Goal: Task Accomplishment & Management: Manage account settings

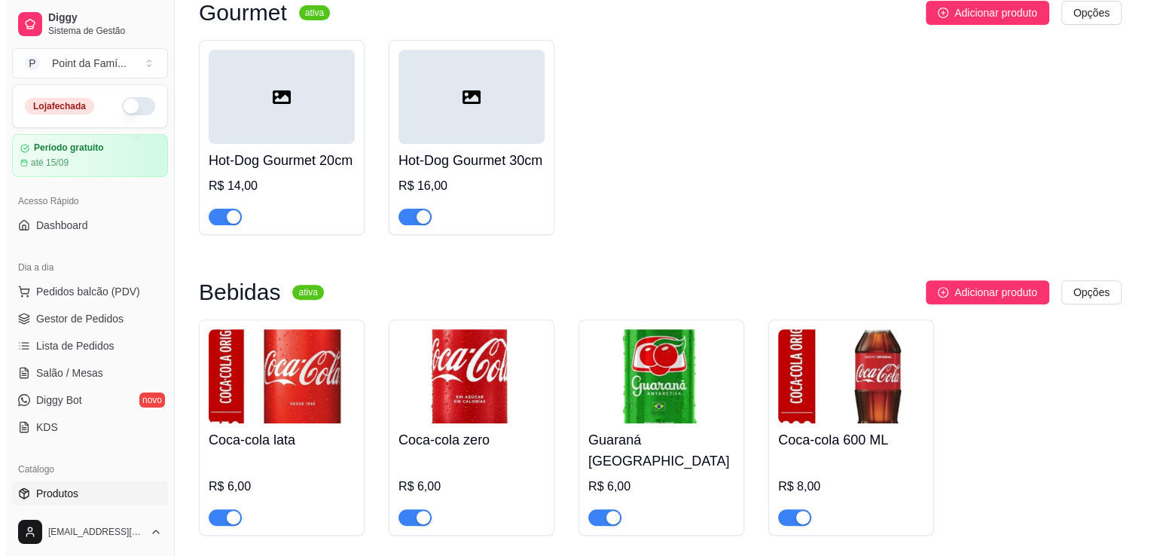
scroll to position [222, 0]
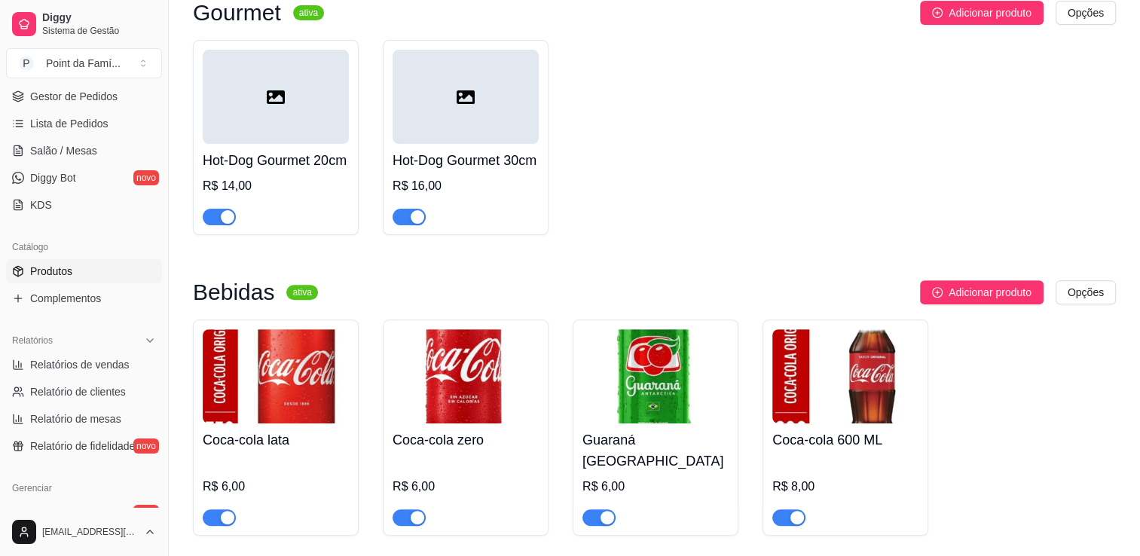
click at [436, 451] on h4 "Coca-cola zero" at bounding box center [466, 439] width 146 height 21
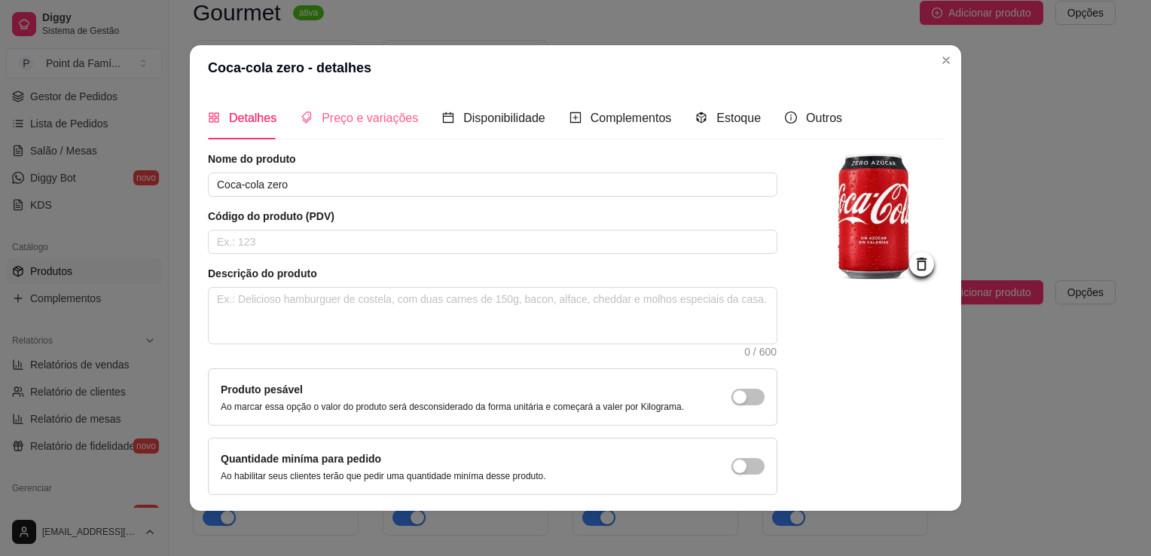
click at [347, 105] on div "Preço e variações" at bounding box center [360, 117] width 118 height 43
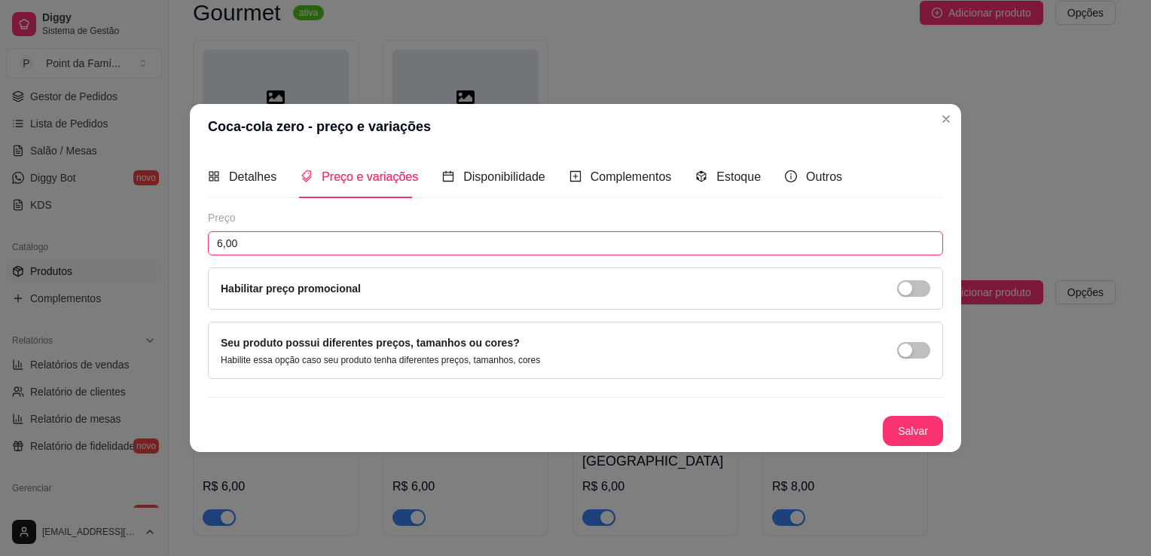
click at [307, 243] on input "6,00" at bounding box center [575, 243] width 735 height 24
type input "5,00"
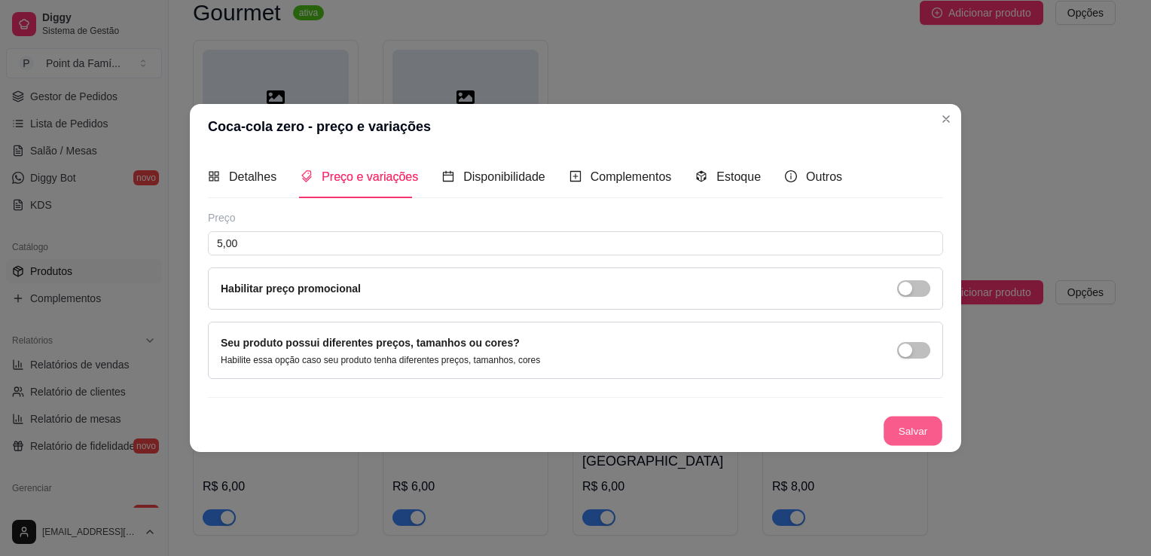
click at [891, 423] on button "Salvar" at bounding box center [913, 431] width 59 height 29
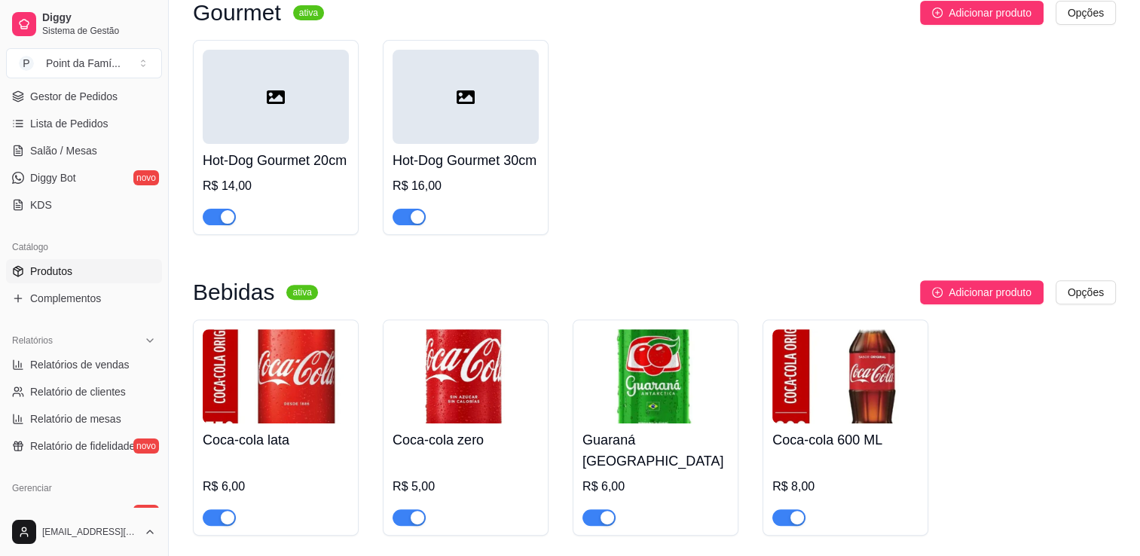
click at [234, 481] on div "R$ 6,00" at bounding box center [276, 487] width 146 height 18
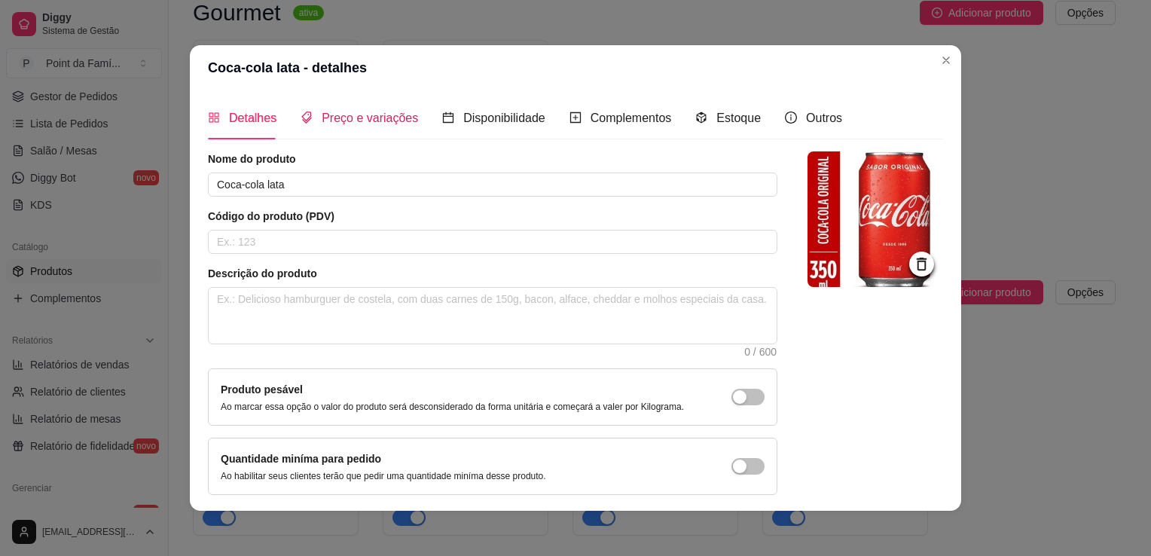
click at [366, 113] on span "Preço e variações" at bounding box center [370, 118] width 96 height 13
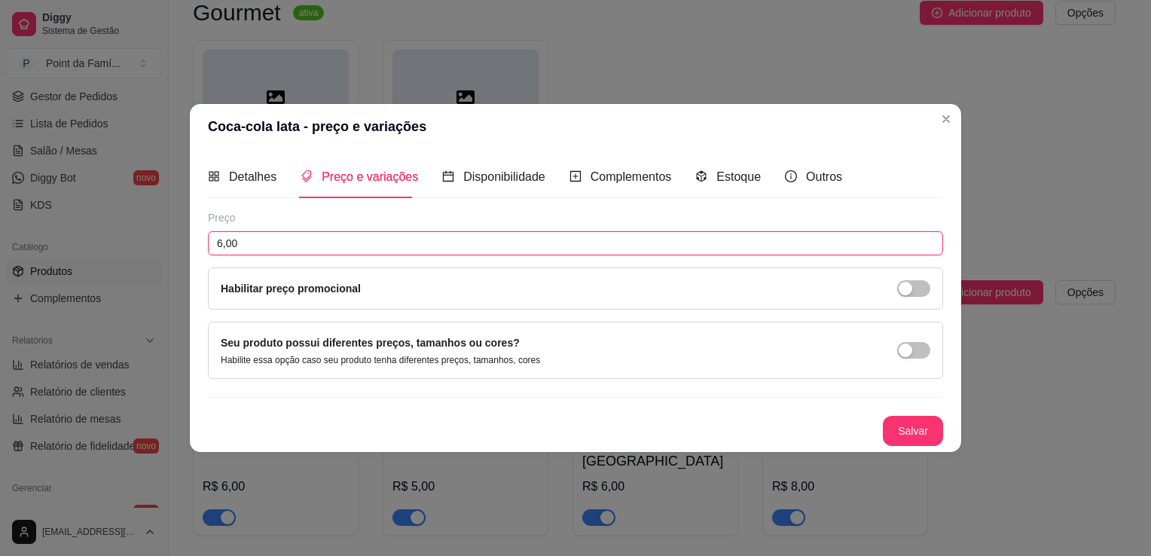
click at [258, 241] on input "6,00" at bounding box center [575, 243] width 735 height 24
type input "5,00"
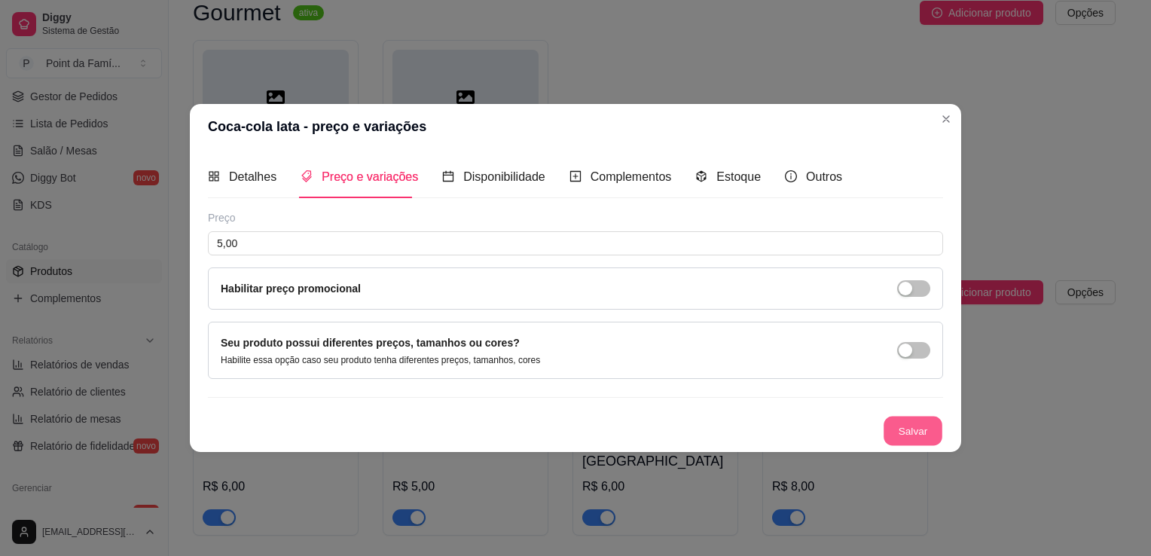
click at [906, 431] on button "Salvar" at bounding box center [913, 431] width 59 height 29
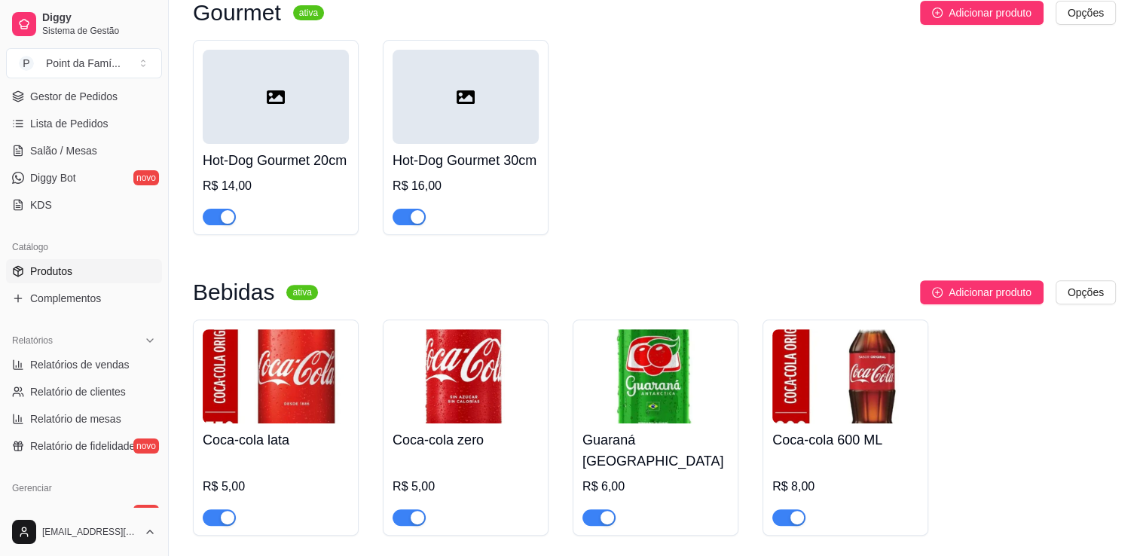
click at [698, 478] on div "R$ 6,00" at bounding box center [655, 487] width 146 height 18
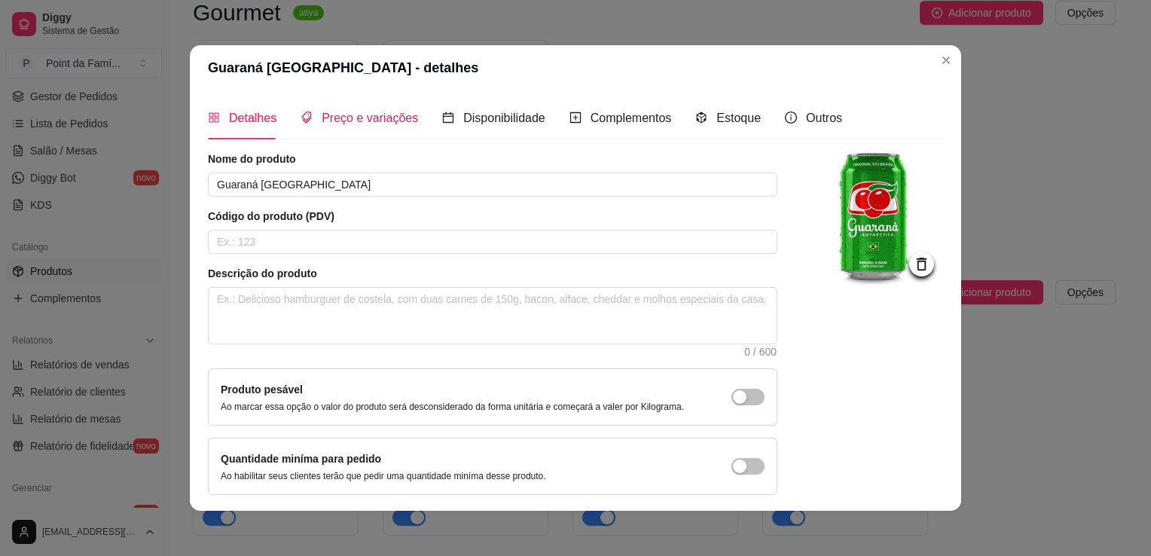
click at [378, 119] on span "Preço e variações" at bounding box center [370, 118] width 96 height 13
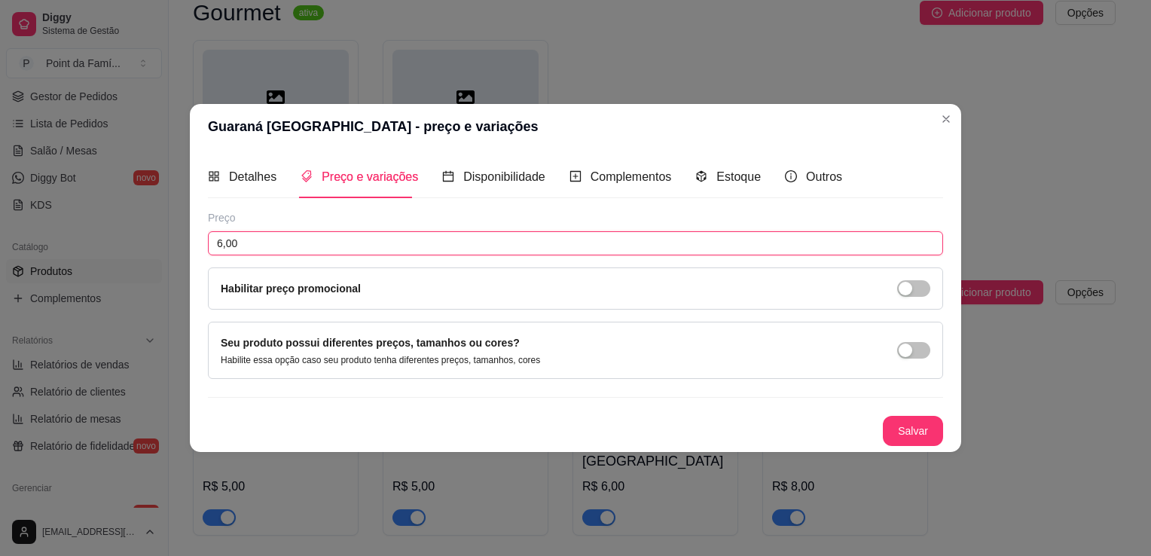
click at [238, 241] on input "6,00" at bounding box center [575, 243] width 735 height 24
type input "5,00"
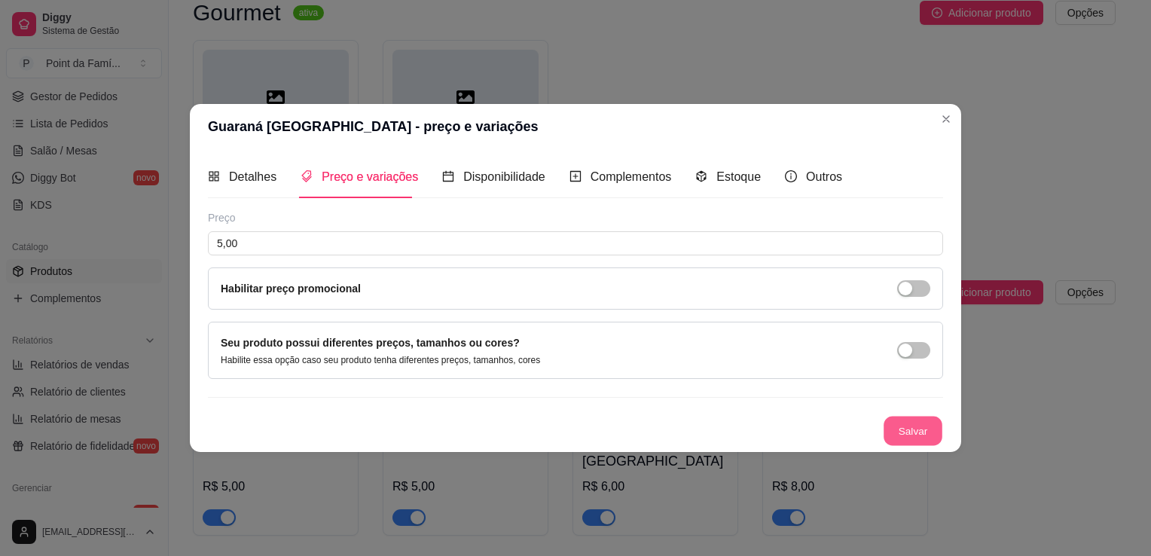
click at [905, 423] on button "Salvar" at bounding box center [913, 431] width 59 height 29
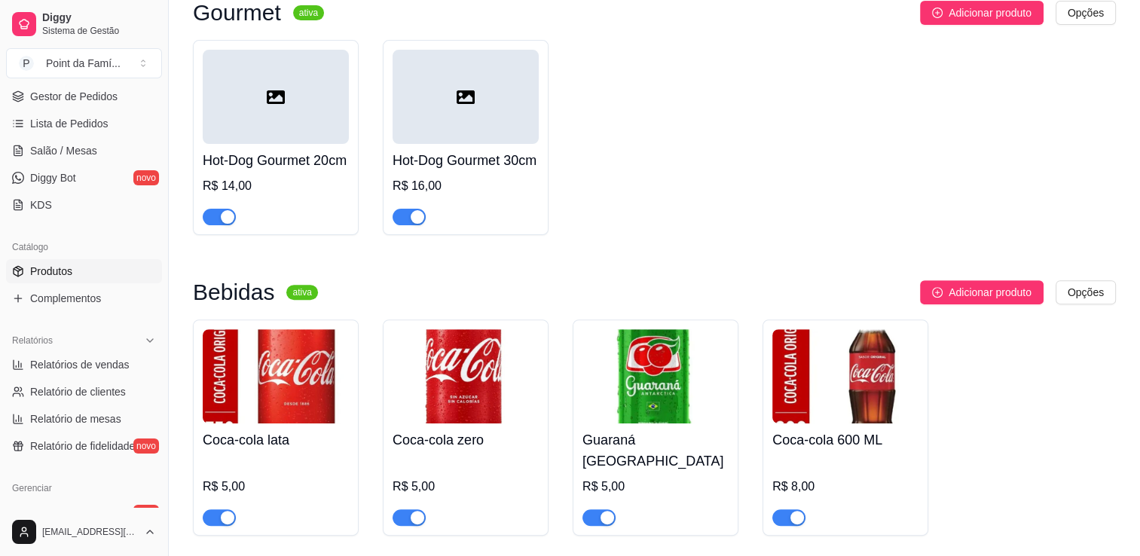
click at [850, 419] on img at bounding box center [845, 376] width 146 height 94
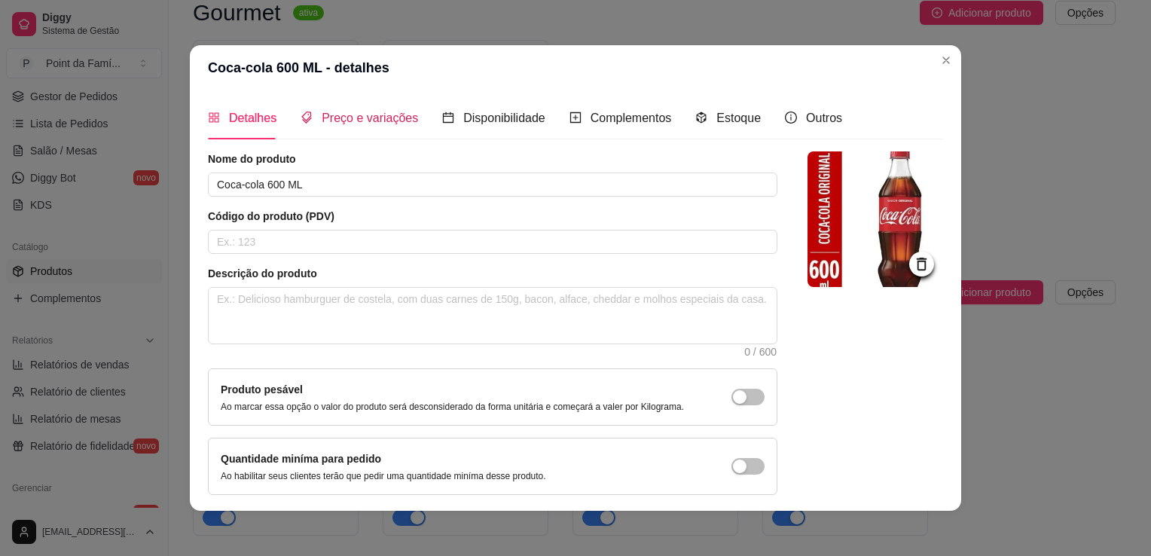
click at [377, 112] on span "Preço e variações" at bounding box center [370, 118] width 96 height 13
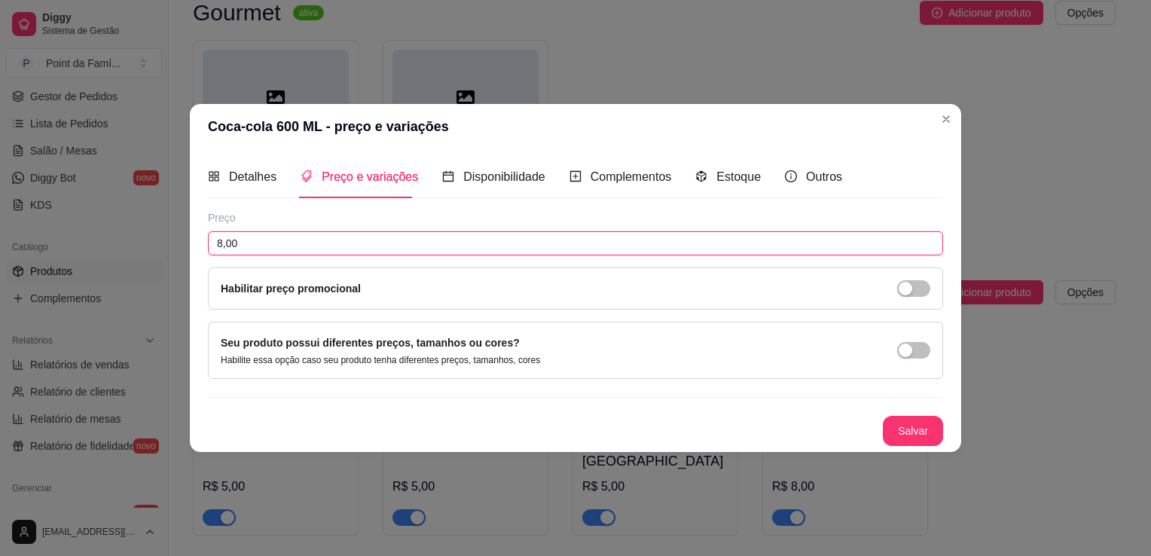
click at [250, 243] on input "8,00" at bounding box center [575, 243] width 735 height 24
type input "7,00"
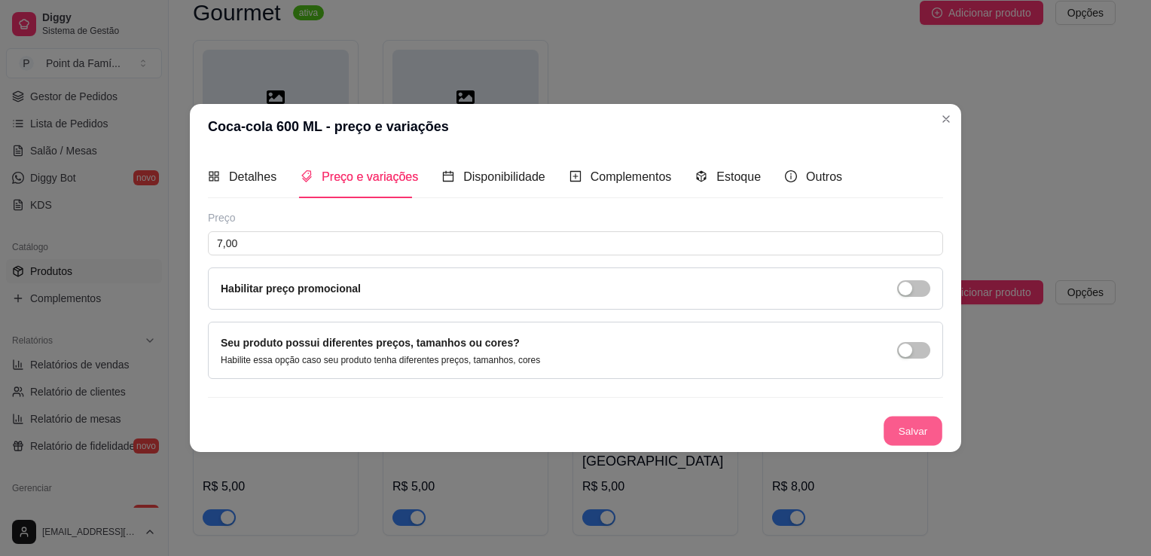
click at [906, 429] on button "Salvar" at bounding box center [913, 431] width 59 height 29
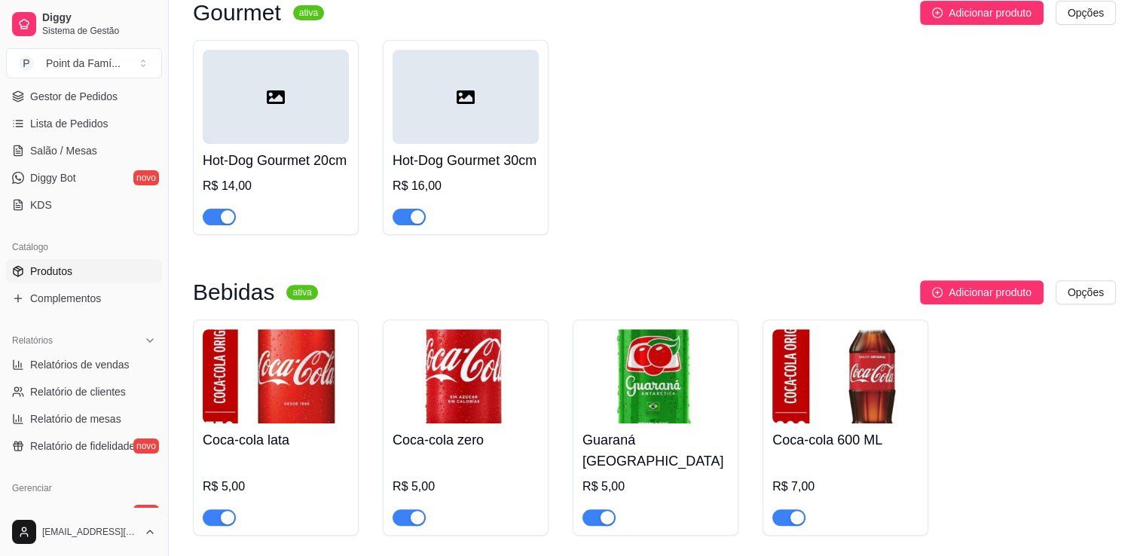
click at [225, 119] on div at bounding box center [276, 97] width 146 height 94
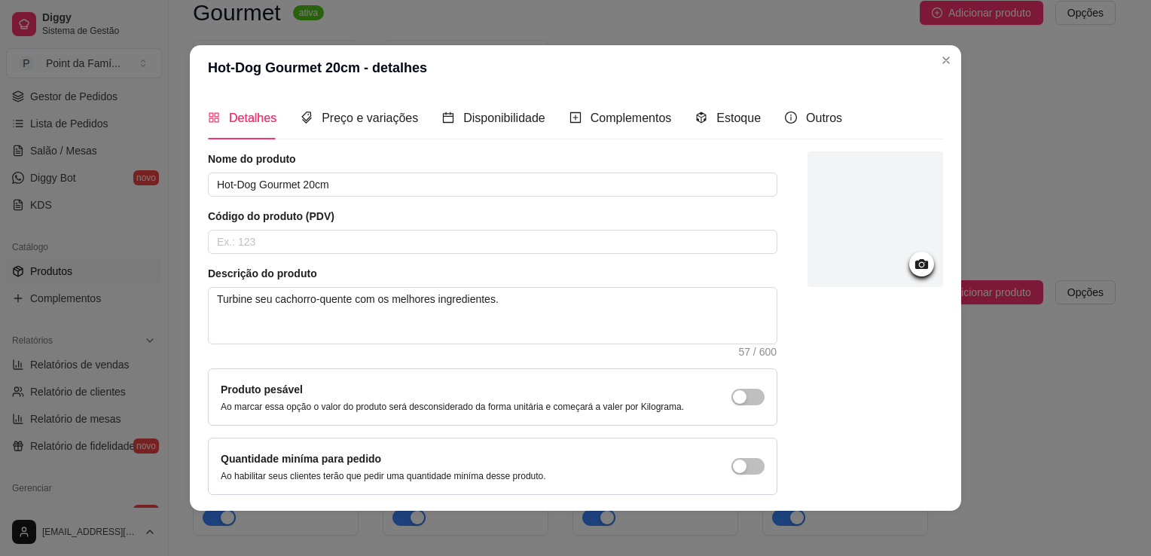
click at [909, 252] on div at bounding box center [921, 264] width 25 height 25
click at [915, 261] on icon at bounding box center [921, 264] width 13 height 10
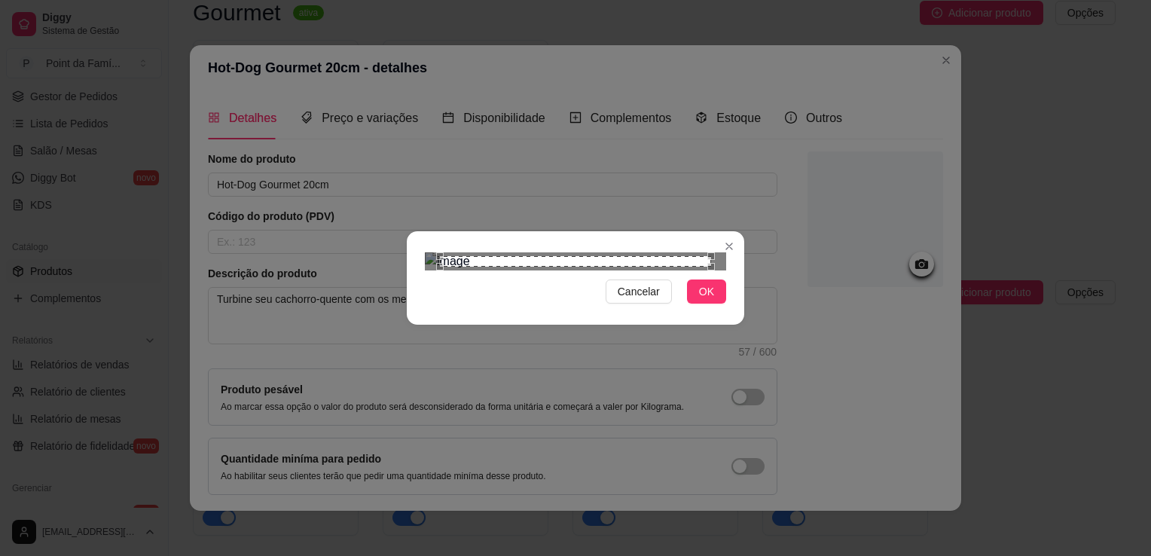
click at [556, 256] on div "Use the arrow keys to move the crop selection area" at bounding box center [575, 261] width 271 height 11
click at [703, 300] on span "OK" at bounding box center [706, 291] width 15 height 17
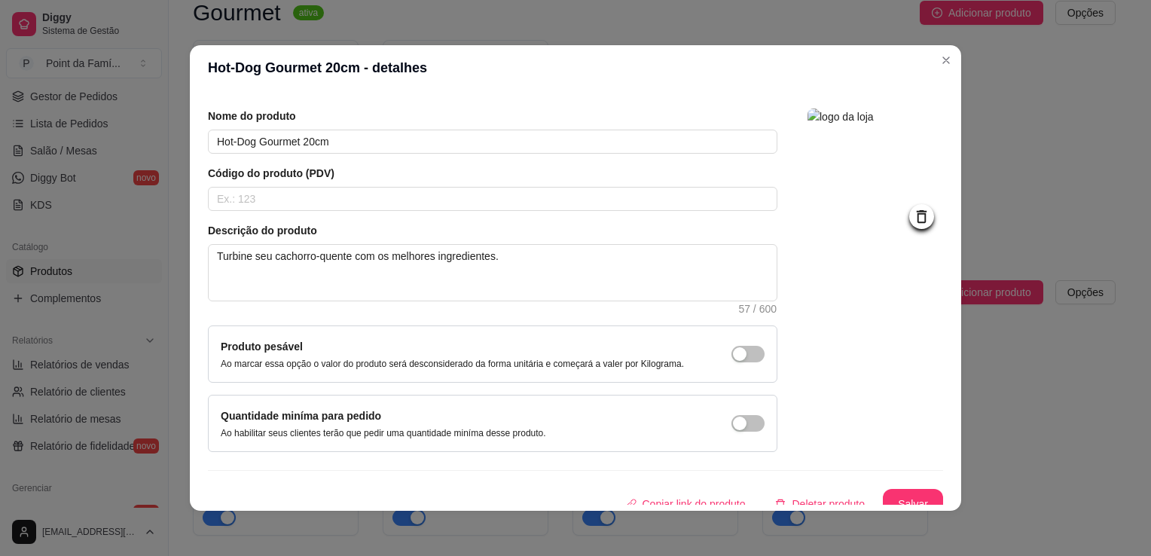
scroll to position [55, 0]
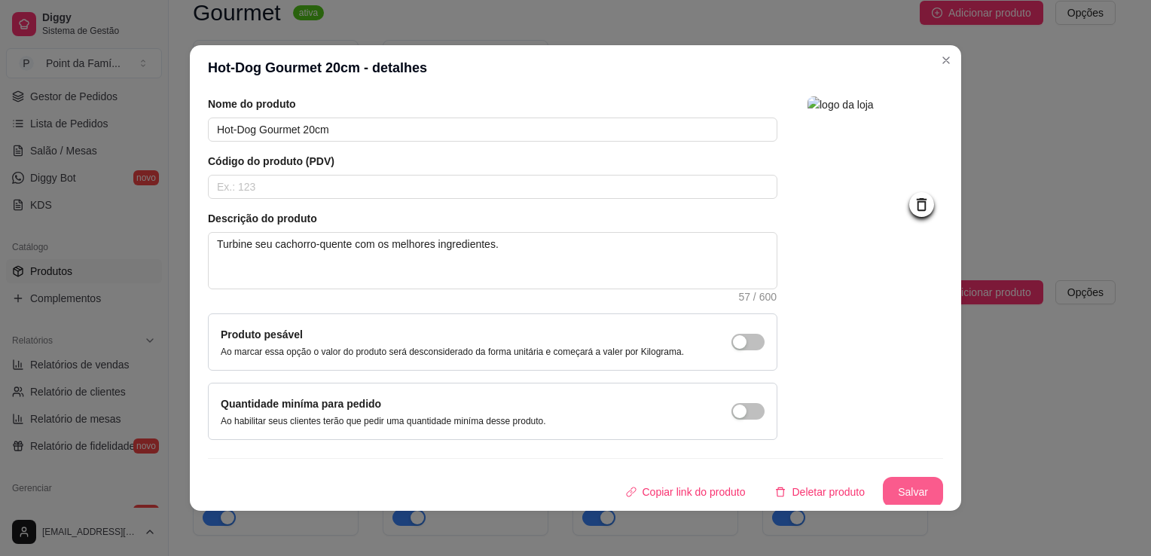
click at [903, 491] on button "Salvar" at bounding box center [913, 492] width 60 height 30
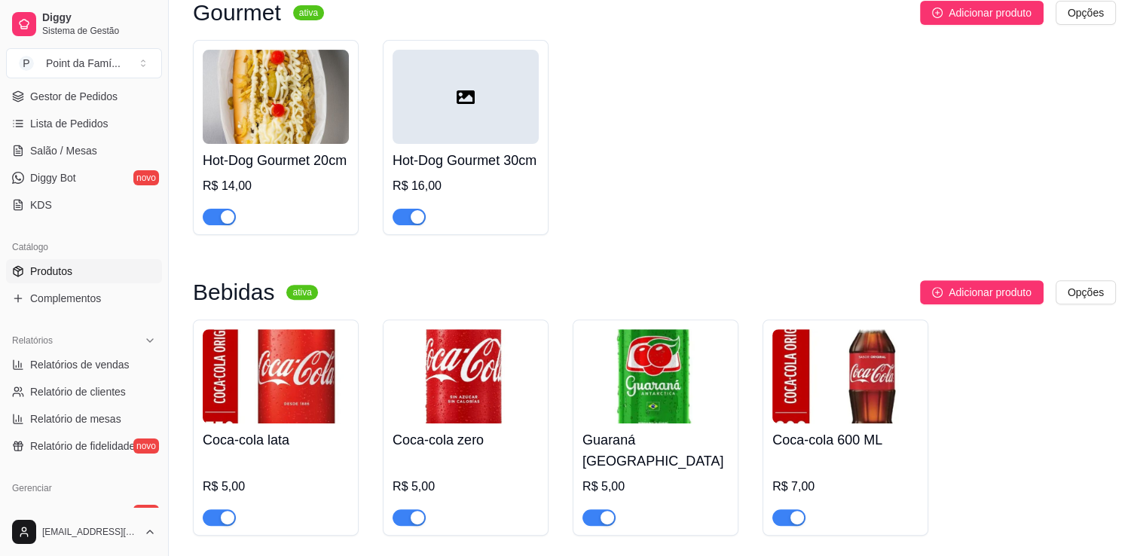
click at [400, 95] on div at bounding box center [466, 97] width 146 height 94
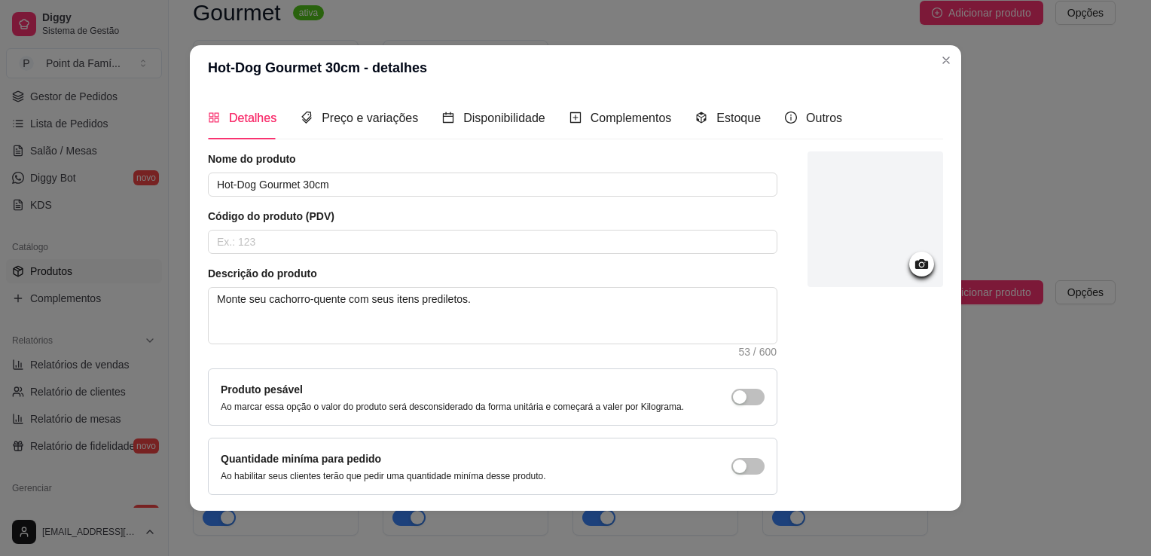
click at [915, 263] on icon at bounding box center [921, 264] width 13 height 10
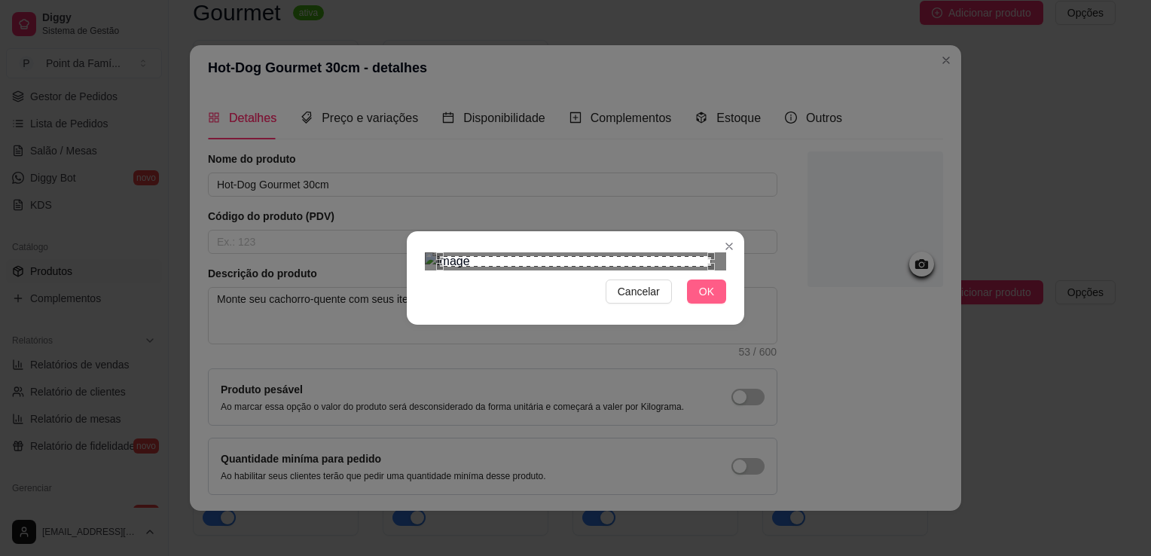
click at [692, 304] on button "OK" at bounding box center [706, 292] width 39 height 24
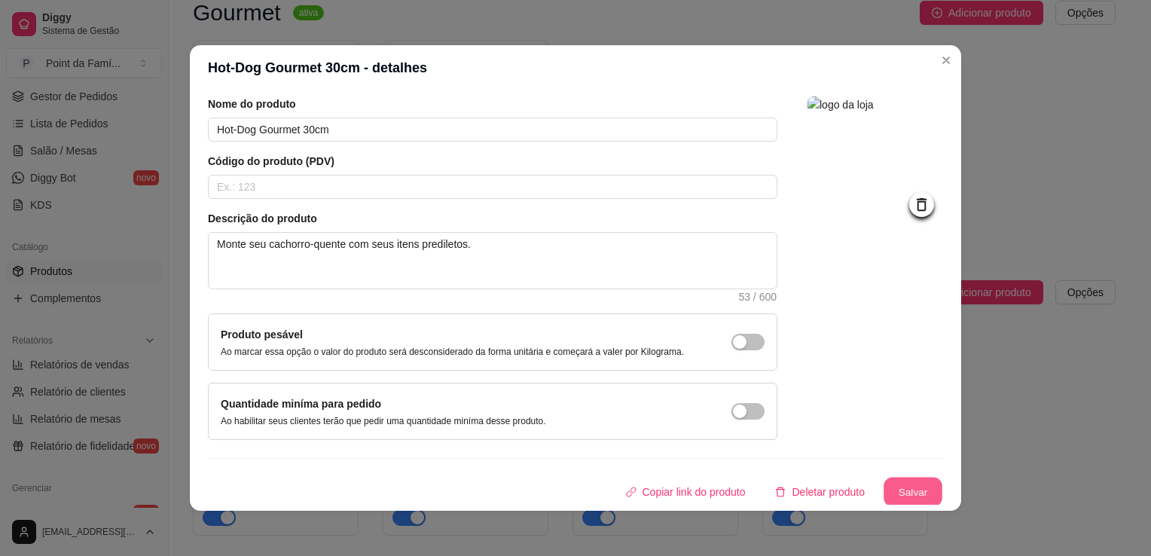
click at [905, 487] on button "Salvar" at bounding box center [913, 492] width 59 height 29
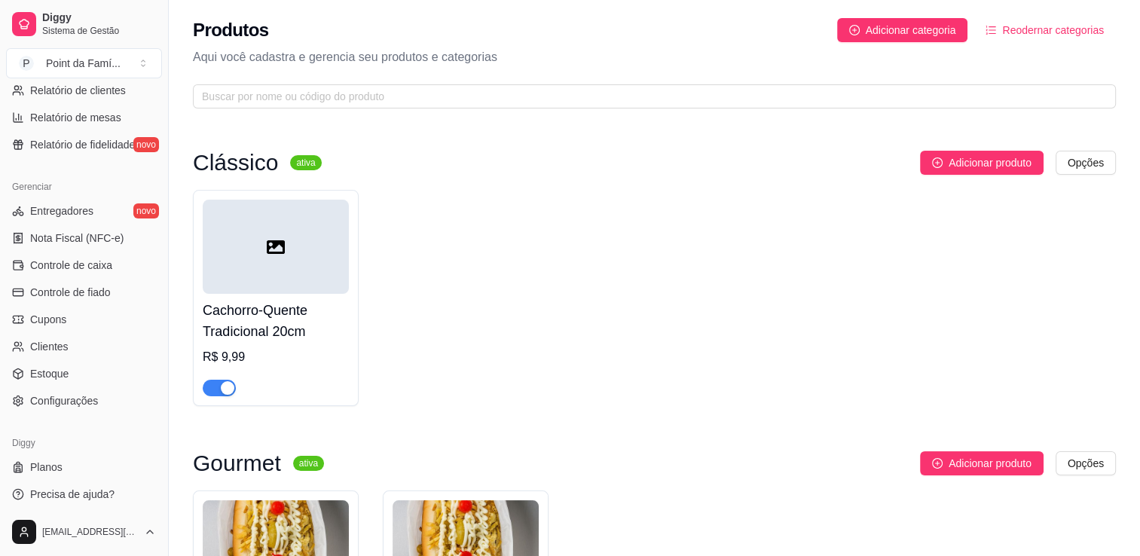
scroll to position [527, 0]
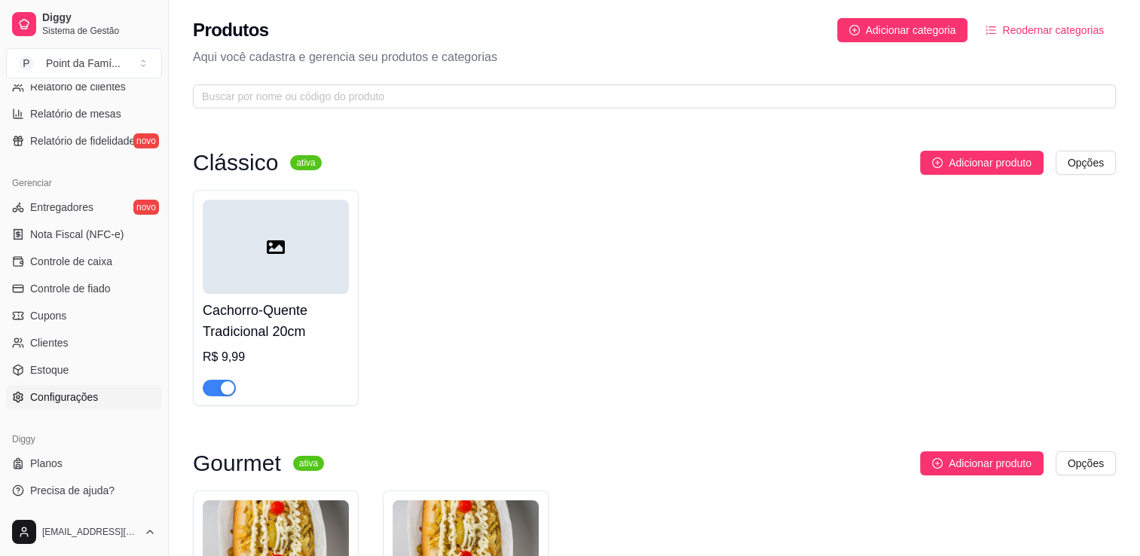
click at [82, 397] on span "Configurações" at bounding box center [64, 397] width 68 height 15
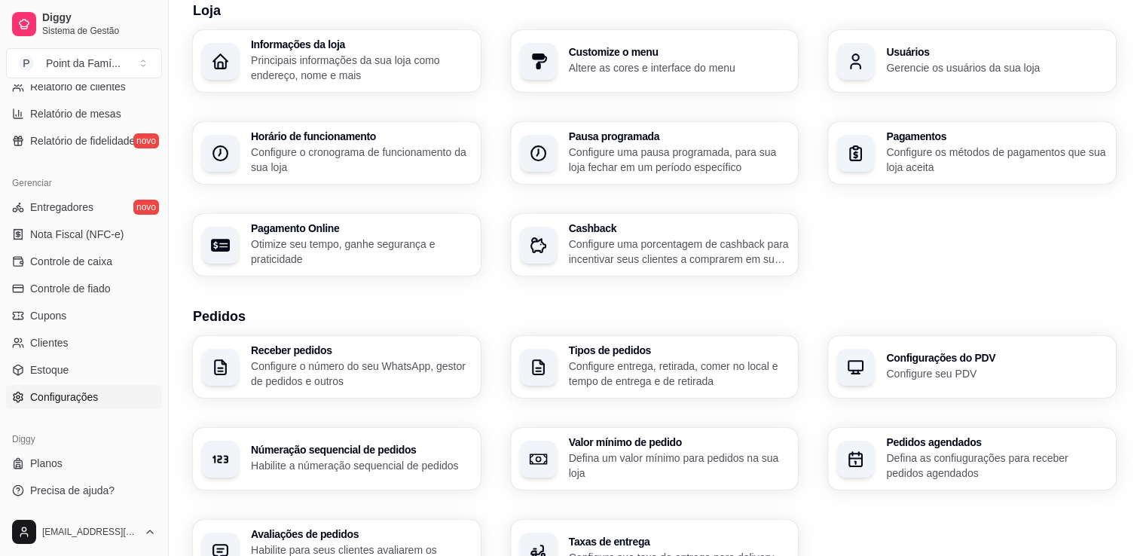
scroll to position [90, 0]
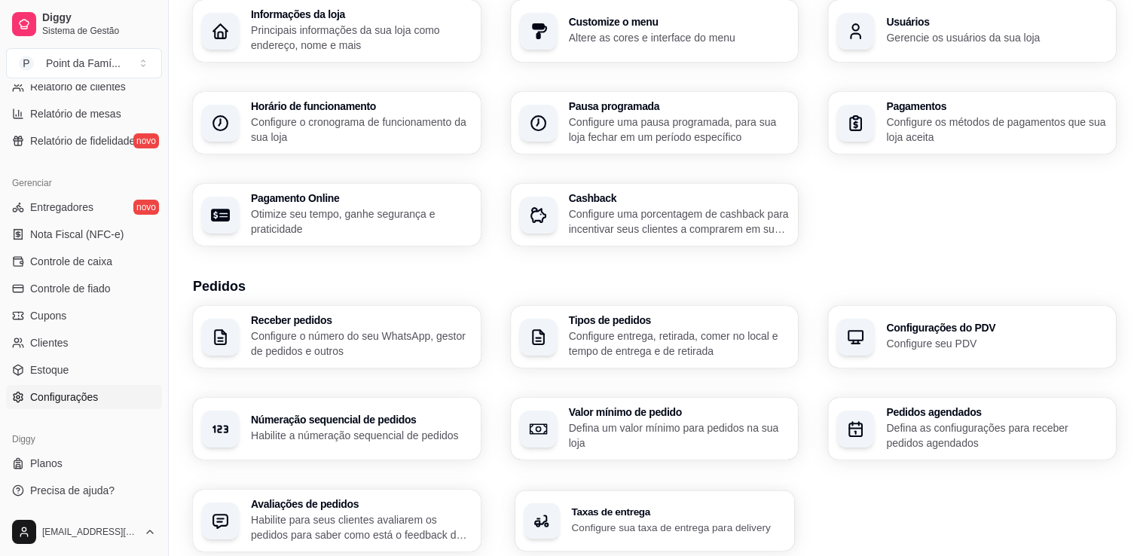
click at [681, 527] on p "Configure sua taxa de entrega para delivery" at bounding box center [678, 527] width 214 height 14
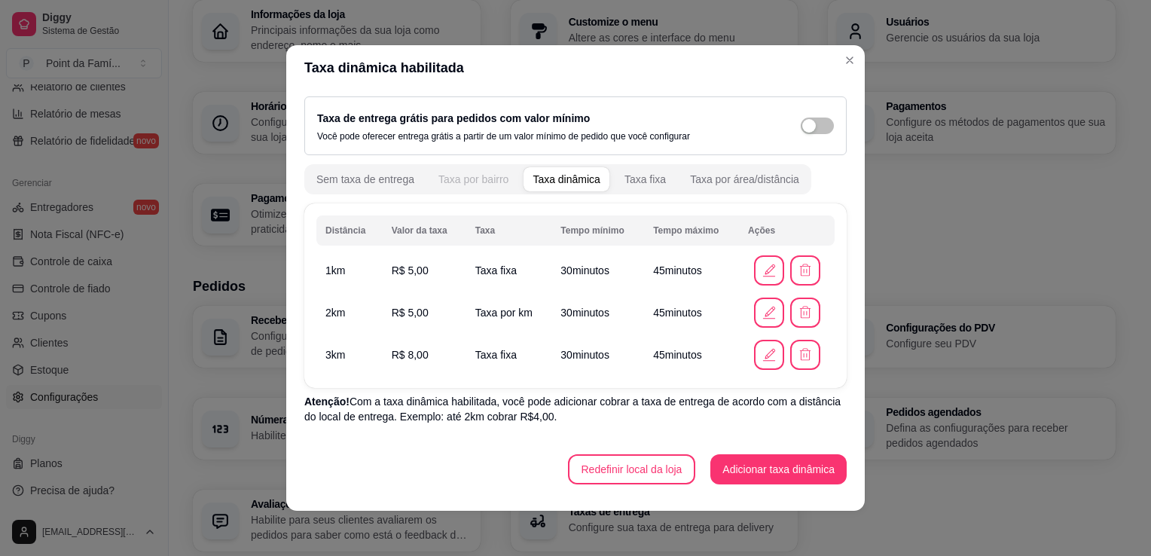
click at [470, 182] on div "Taxa por bairro" at bounding box center [474, 179] width 70 height 15
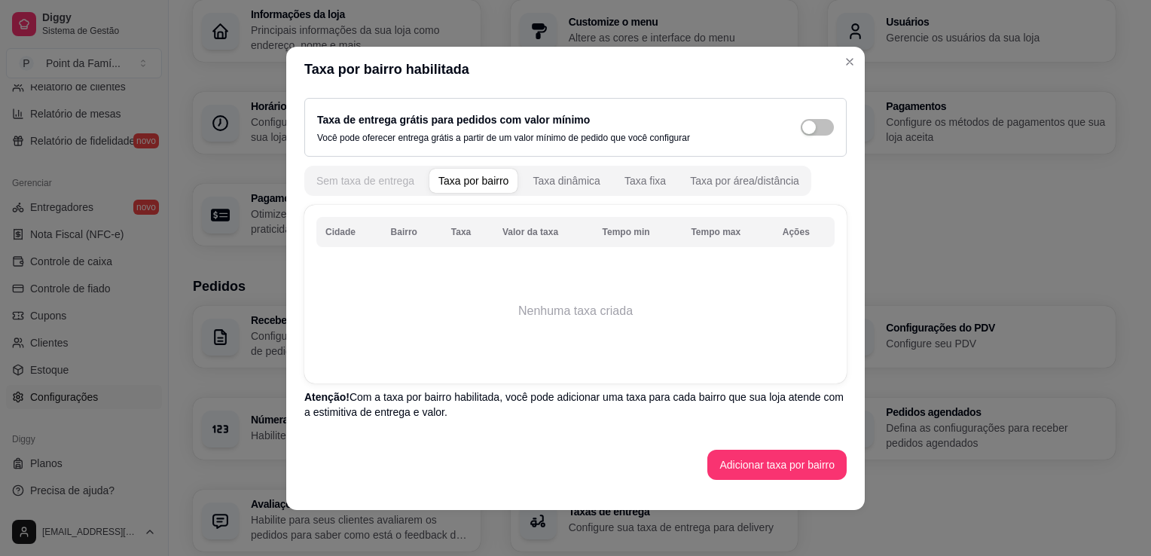
click at [373, 185] on div "Sem taxa de entrega" at bounding box center [365, 180] width 98 height 15
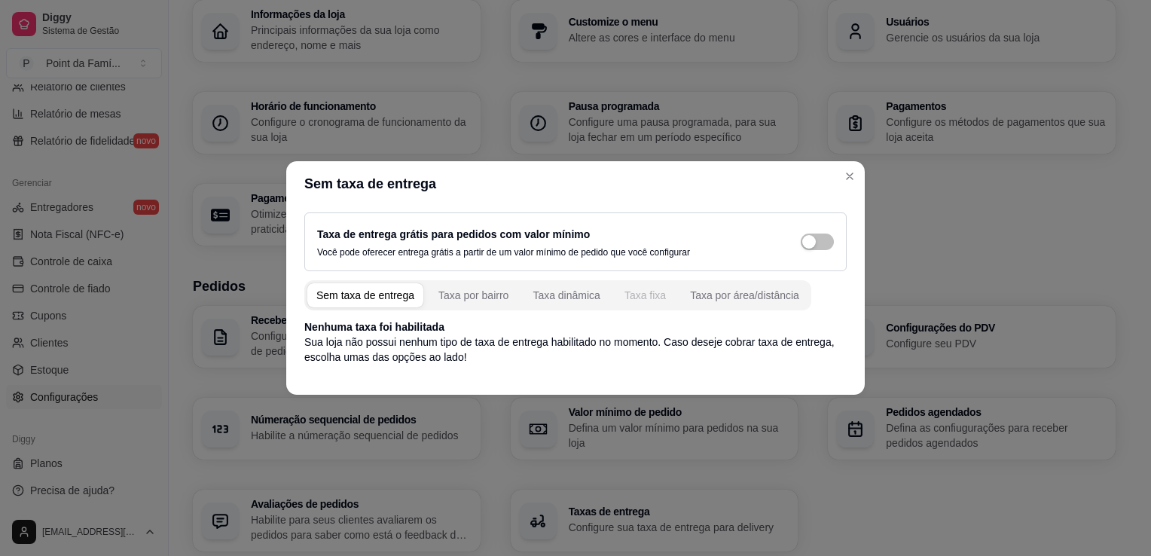
click at [635, 294] on div "Taxa fixa" at bounding box center [645, 295] width 41 height 15
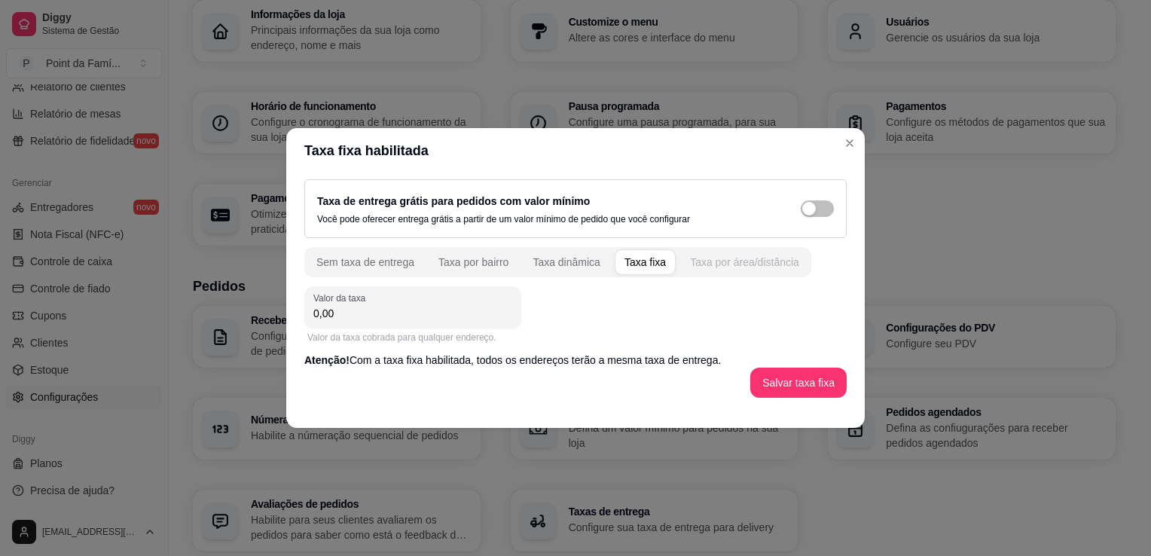
click at [700, 266] on div "Taxa por área/distância" at bounding box center [744, 262] width 109 height 15
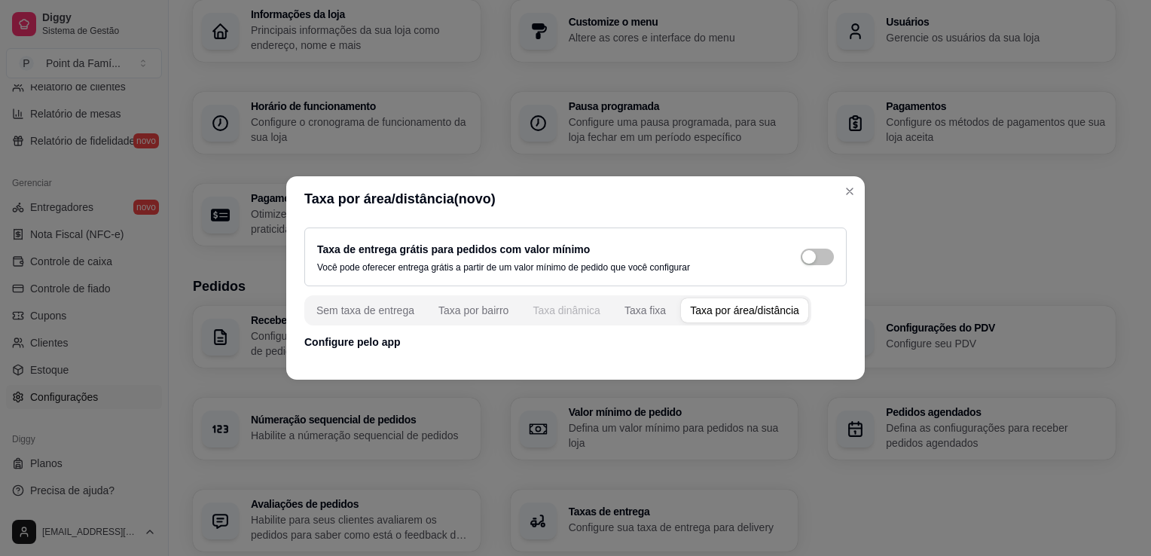
click at [551, 320] on button "Taxa dinâmica" at bounding box center [567, 310] width 86 height 24
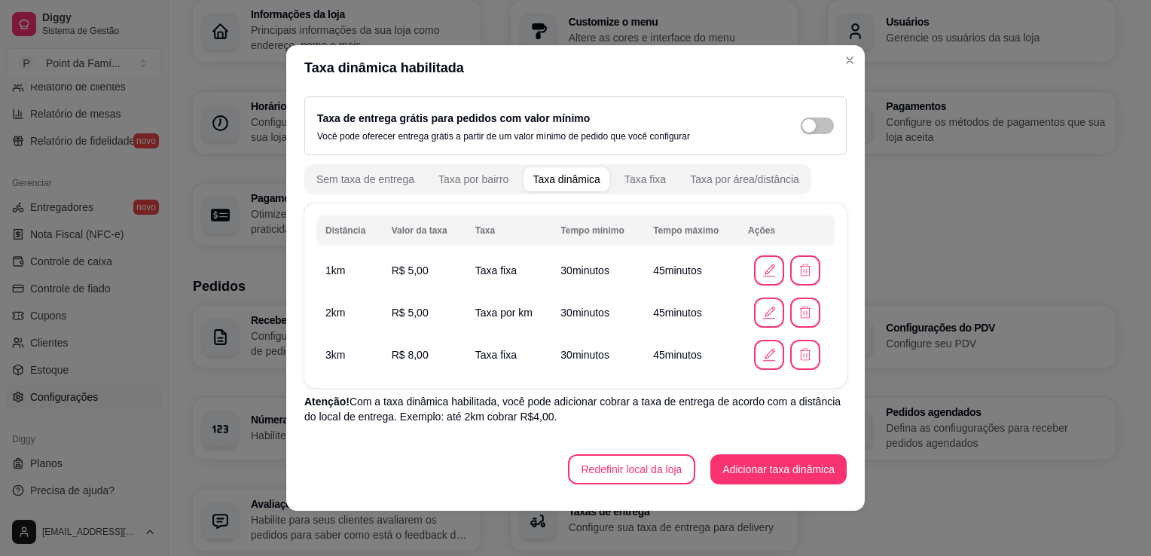
click at [552, 320] on td "30 minutos" at bounding box center [598, 313] width 93 height 42
click at [761, 271] on icon "button" at bounding box center [769, 270] width 16 height 16
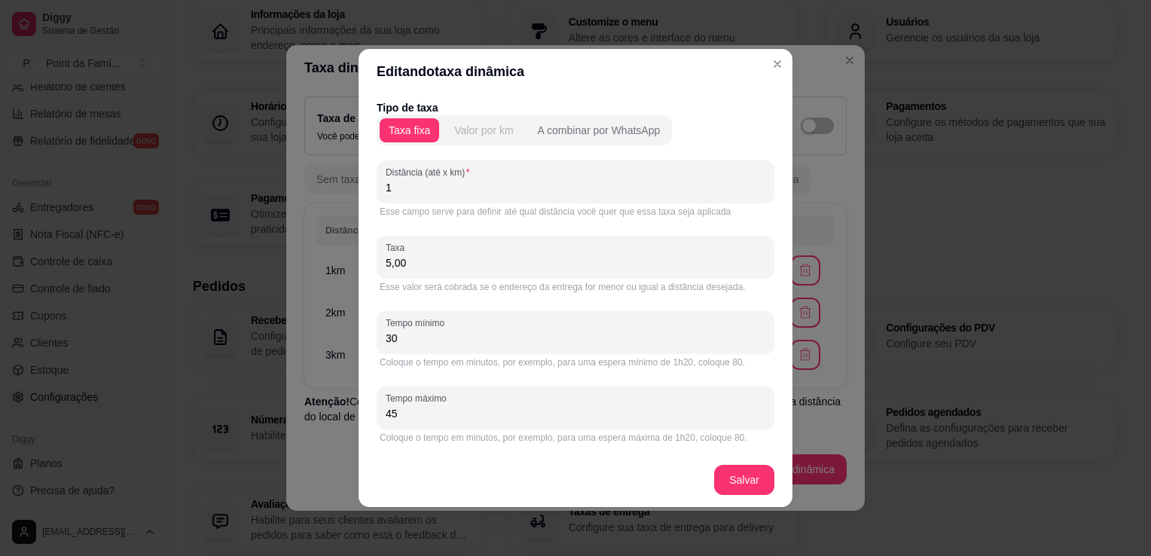
click at [497, 131] on div "Valor por km" at bounding box center [483, 130] width 59 height 15
click at [436, 261] on input "5,00" at bounding box center [576, 262] width 380 height 15
type input "0,00"
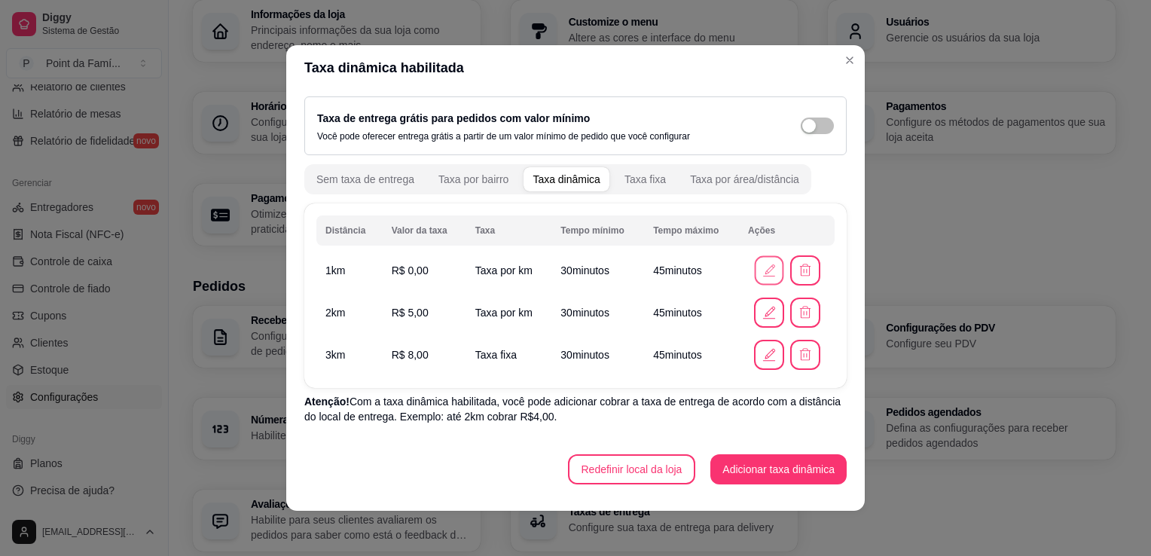
click at [761, 262] on icon "button" at bounding box center [769, 270] width 16 height 16
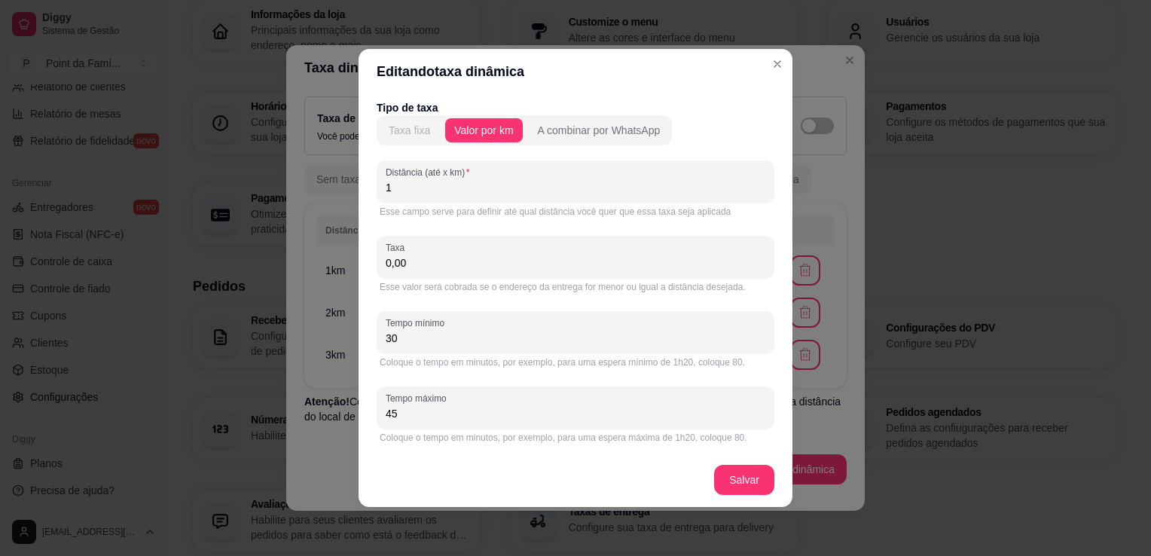
click at [422, 130] on div "Taxa fixa" at bounding box center [409, 130] width 41 height 15
click at [479, 130] on div "Valor por km" at bounding box center [483, 130] width 59 height 15
click at [552, 129] on div "A combinar por WhatsApp" at bounding box center [599, 130] width 123 height 15
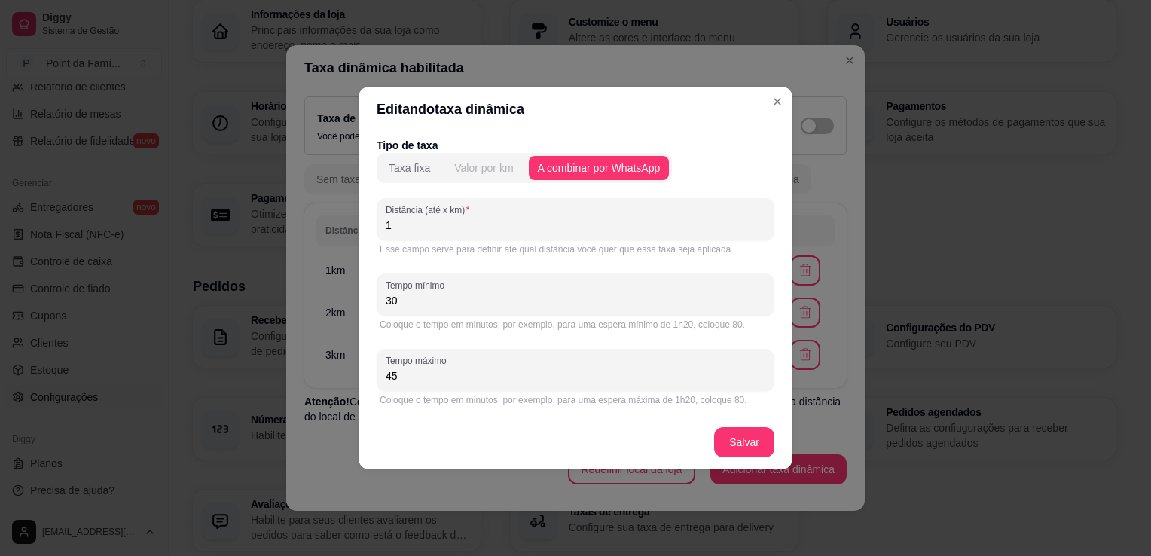
click at [478, 167] on div "Valor por km" at bounding box center [483, 167] width 59 height 15
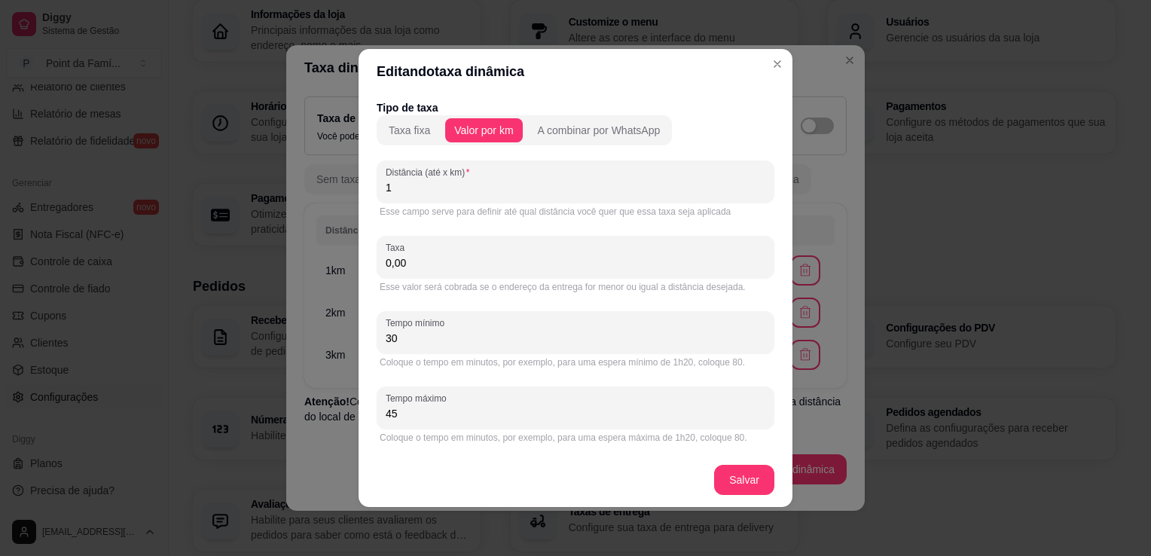
click at [446, 264] on input "0,00" at bounding box center [576, 262] width 380 height 15
type input "5,00"
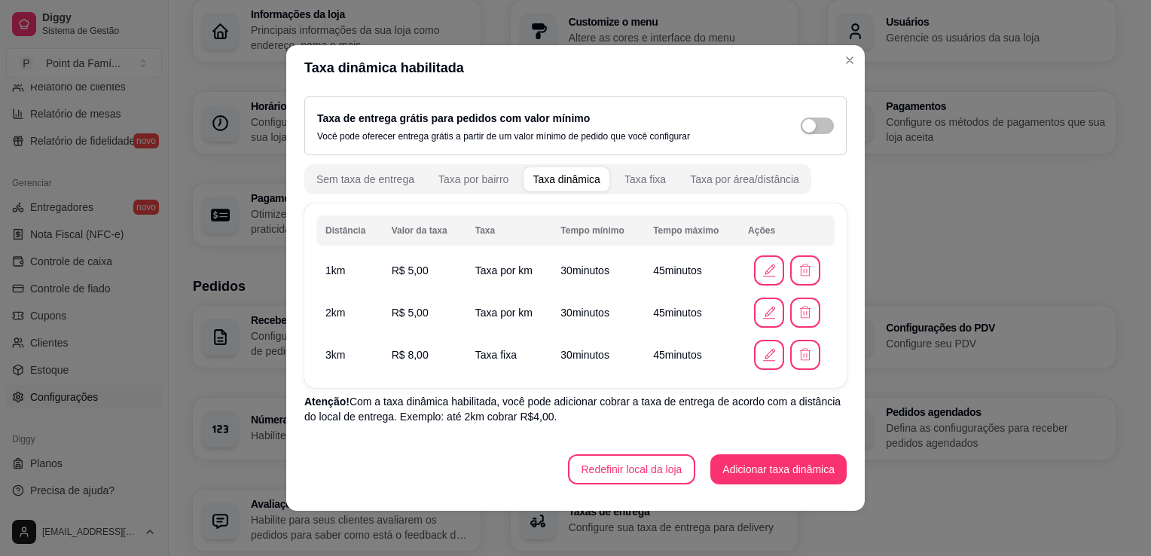
click at [407, 317] on span "R$ 5,00" at bounding box center [410, 313] width 37 height 12
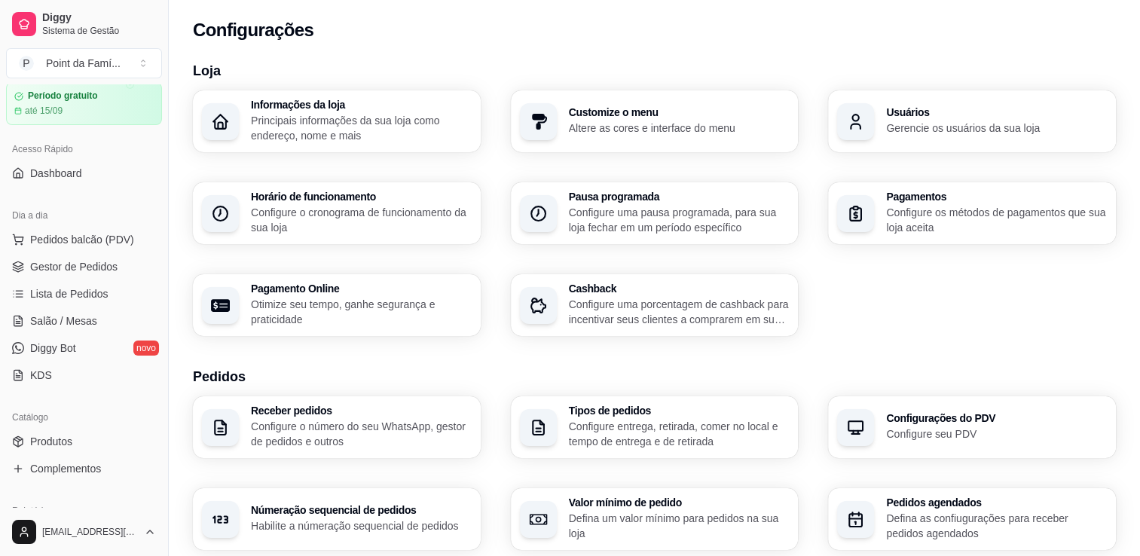
scroll to position [0, 0]
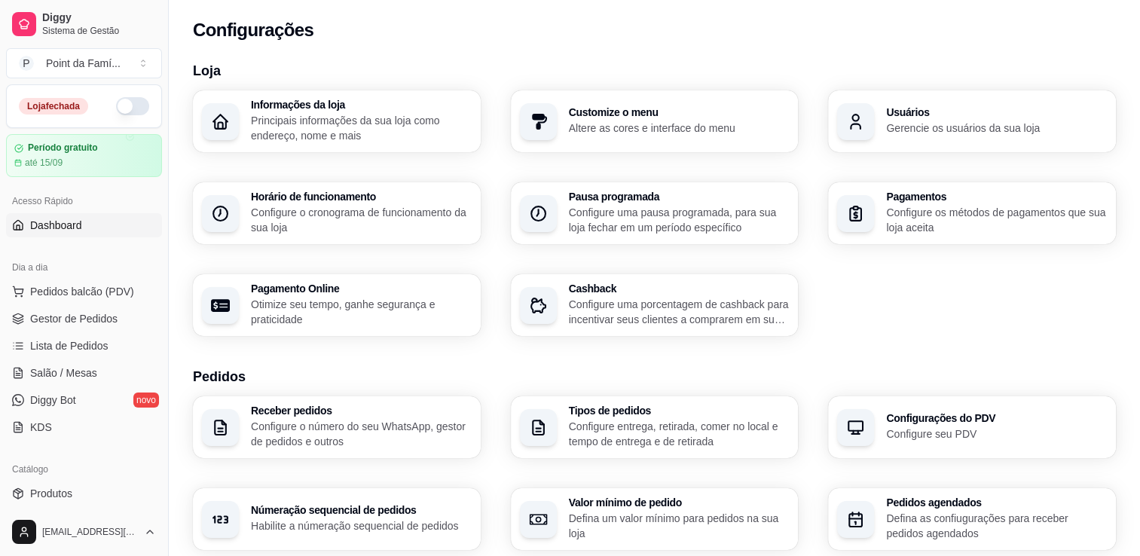
click at [68, 228] on span "Dashboard" at bounding box center [56, 225] width 52 height 15
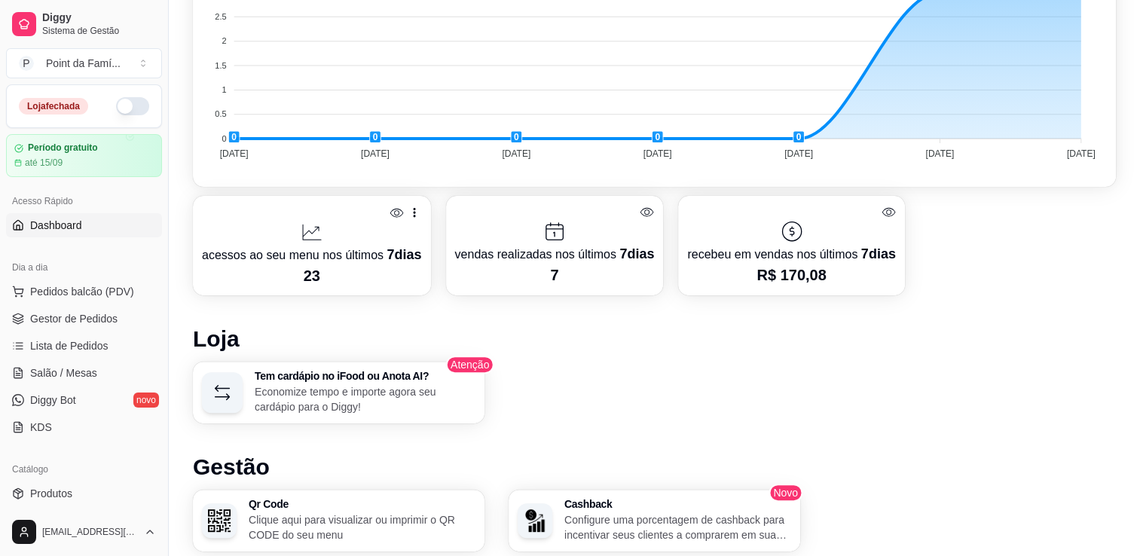
scroll to position [30, 0]
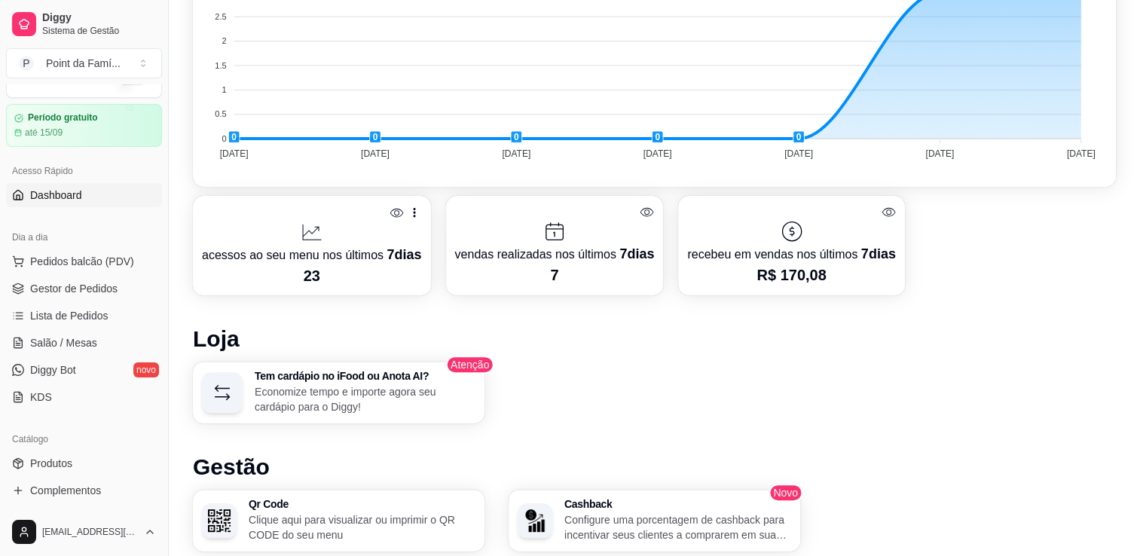
click at [656, 355] on div "Desempenho Últimos 7 dias Número de pedidos Você está vendo os pedidos recebido…" at bounding box center [654, 291] width 923 height 947
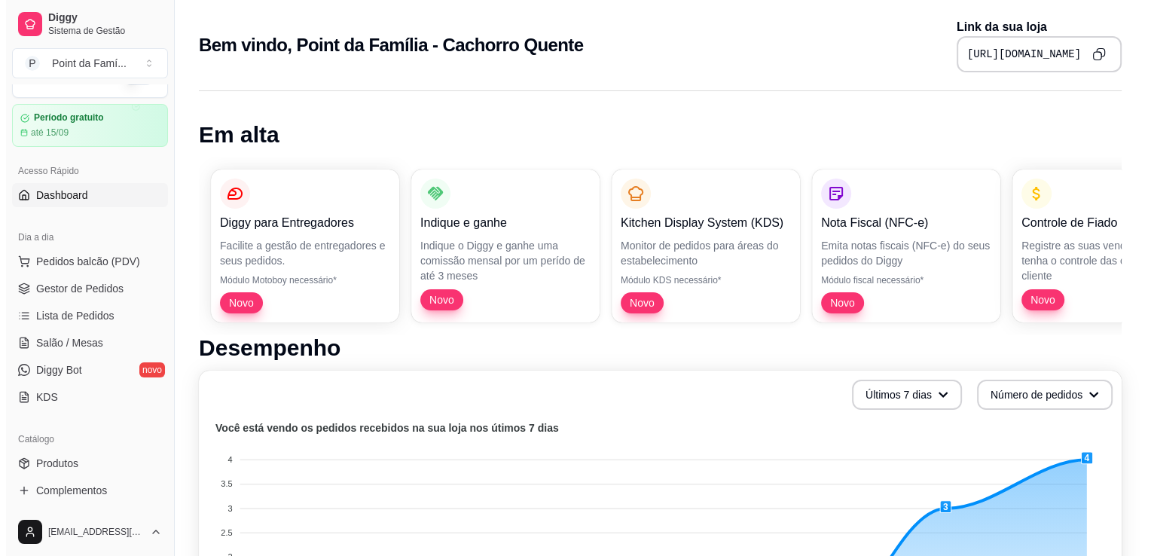
scroll to position [0, 0]
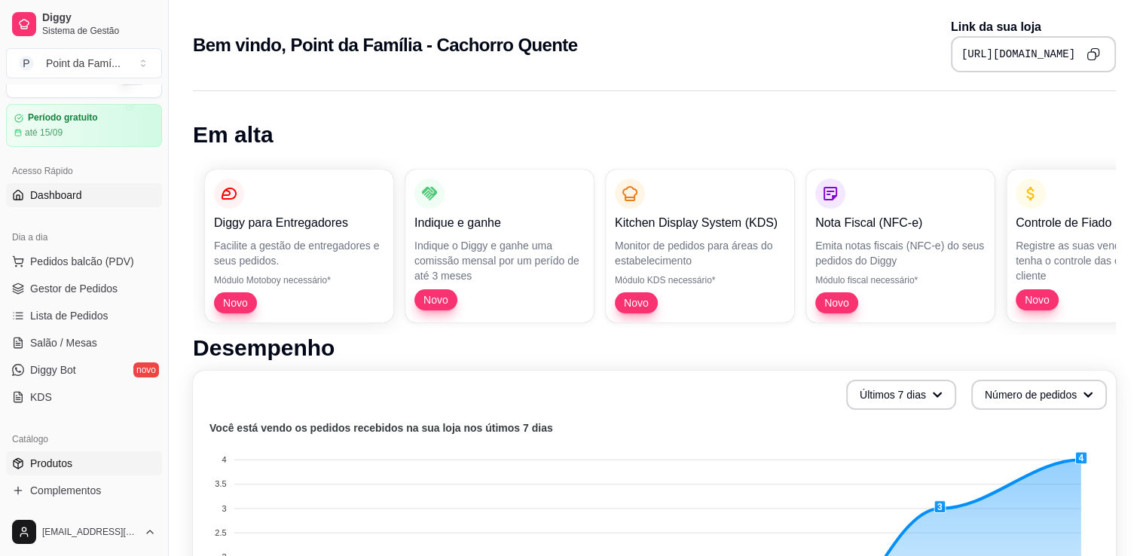
click at [90, 466] on link "Produtos" at bounding box center [84, 463] width 156 height 24
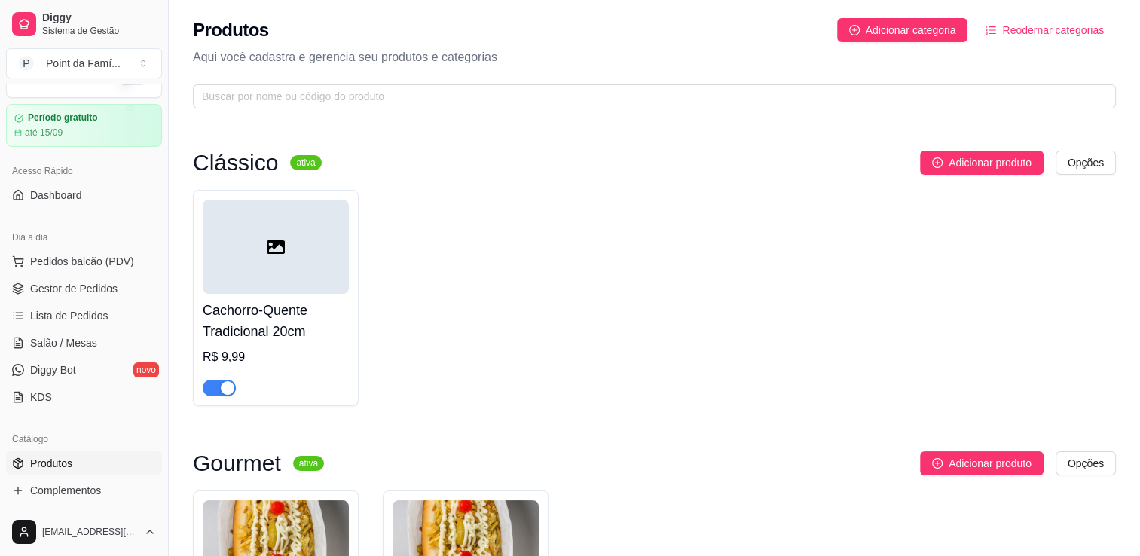
click at [295, 243] on div at bounding box center [276, 247] width 146 height 94
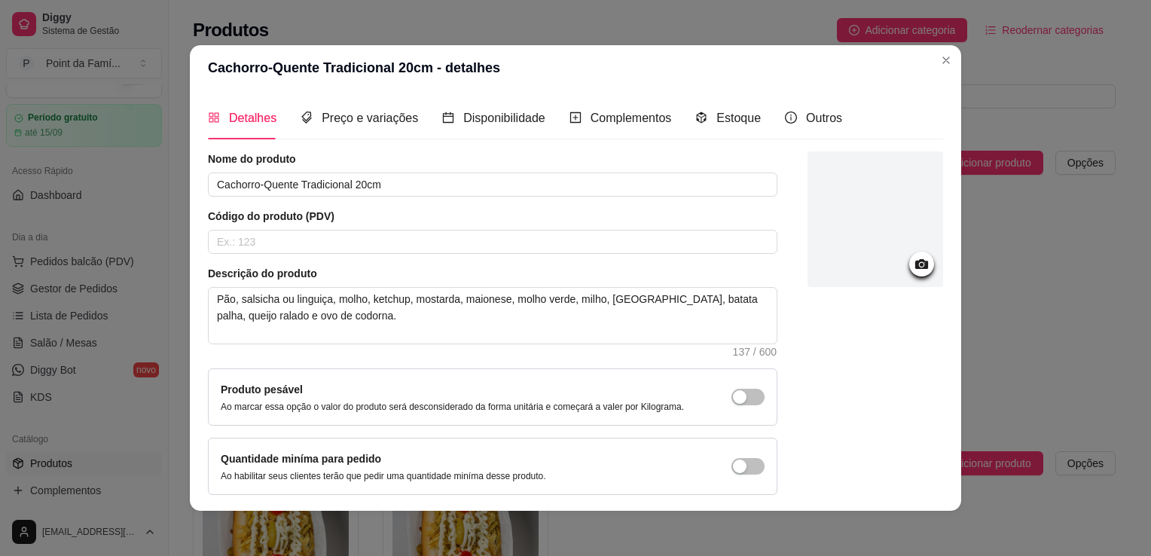
click at [913, 258] on icon at bounding box center [921, 263] width 17 height 17
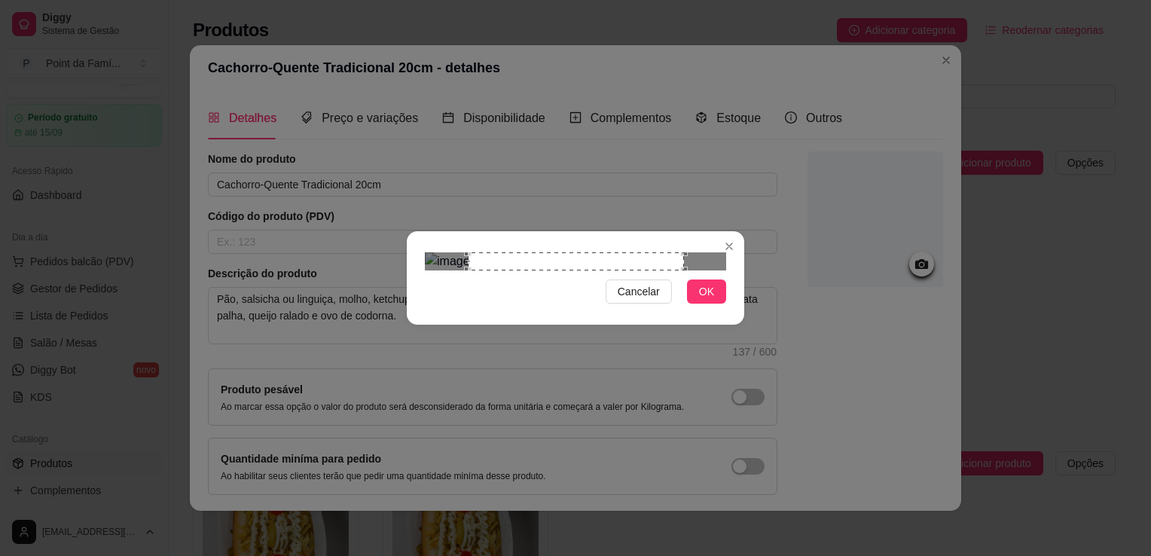
click at [472, 270] on div "Use the arrow keys to move the crop selection area" at bounding box center [576, 261] width 216 height 18
click at [472, 310] on div "Cancelar OK" at bounding box center [576, 277] width 338 height 63
click at [475, 270] on div "Use the arrow keys to move the crop selection area" at bounding box center [576, 261] width 216 height 18
click at [471, 270] on div "Use the arrow keys to move the crop selection area" at bounding box center [576, 261] width 216 height 18
click at [533, 260] on div at bounding box center [575, 261] width 301 height 18
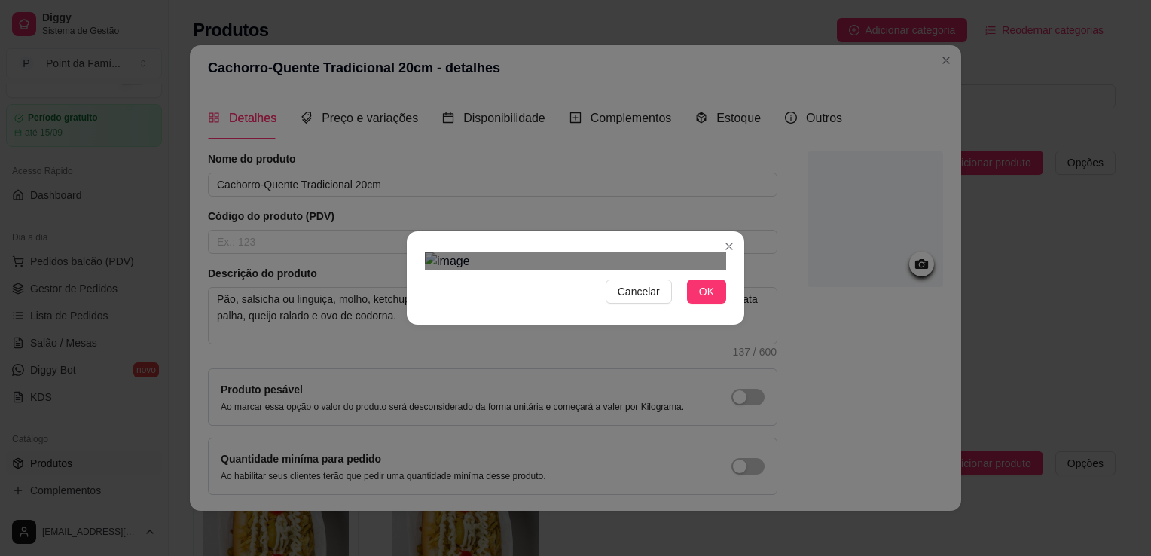
click at [570, 277] on div "Use the arrow keys to move the crop selection area" at bounding box center [589, 352] width 150 height 150
click at [711, 300] on span "OK" at bounding box center [706, 291] width 15 height 17
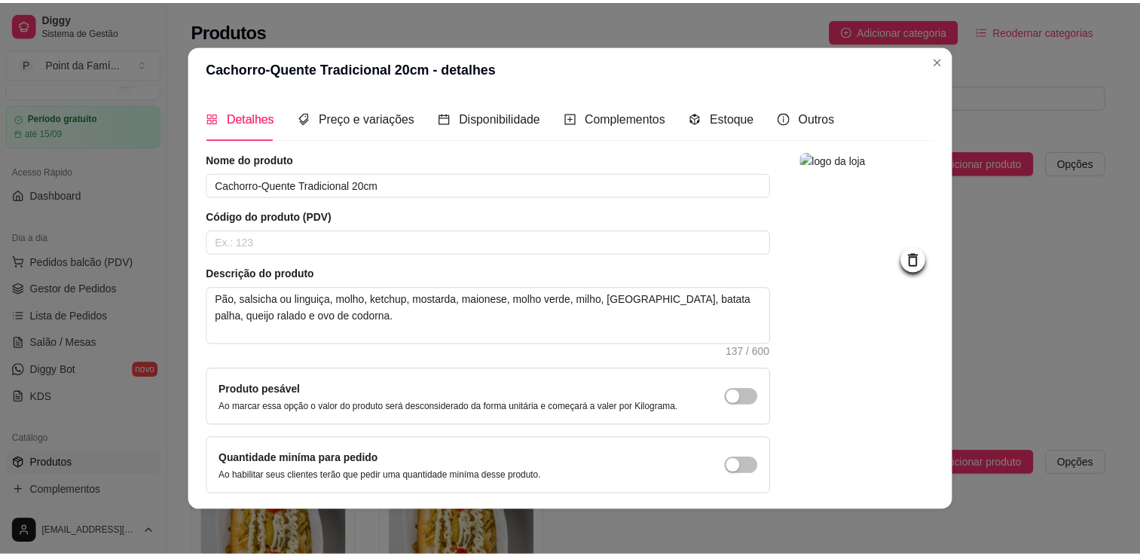
scroll to position [54, 0]
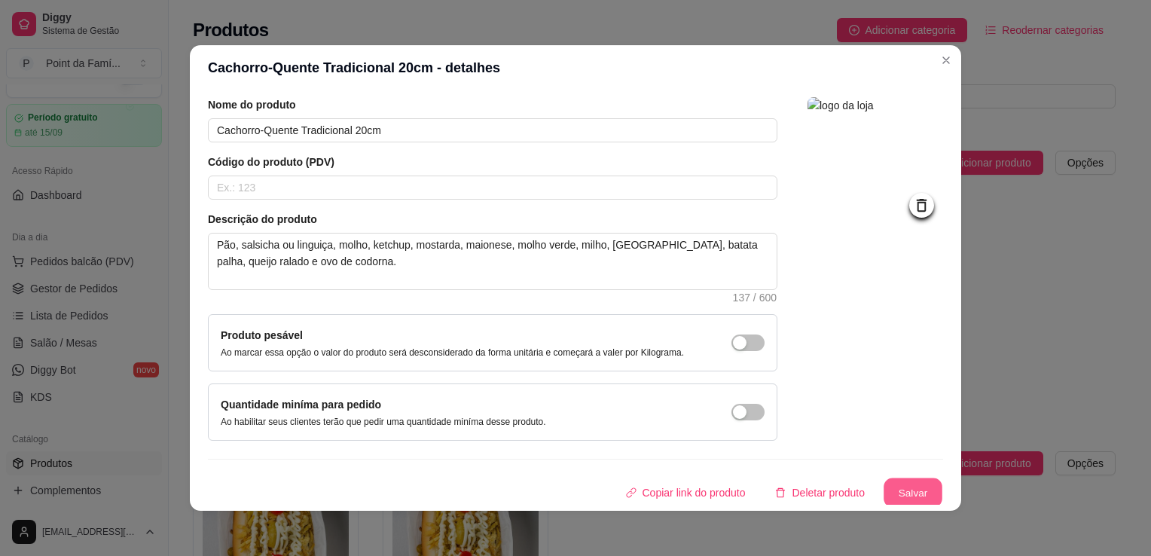
click at [890, 486] on button "Salvar" at bounding box center [913, 492] width 59 height 29
click at [889, 490] on button "Salvar" at bounding box center [913, 493] width 60 height 30
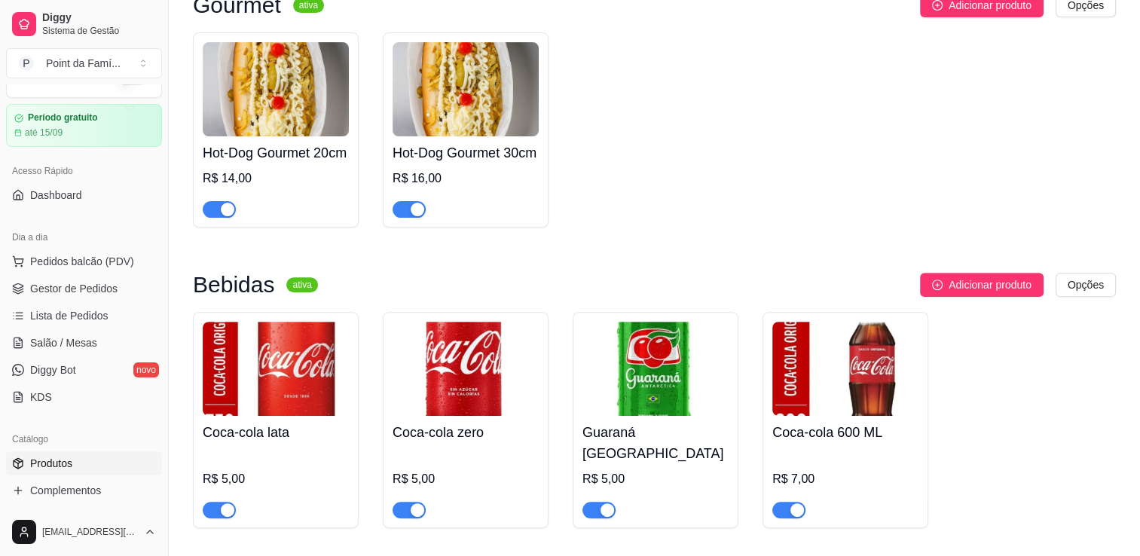
scroll to position [508, 0]
